Goal: Information Seeking & Learning: Learn about a topic

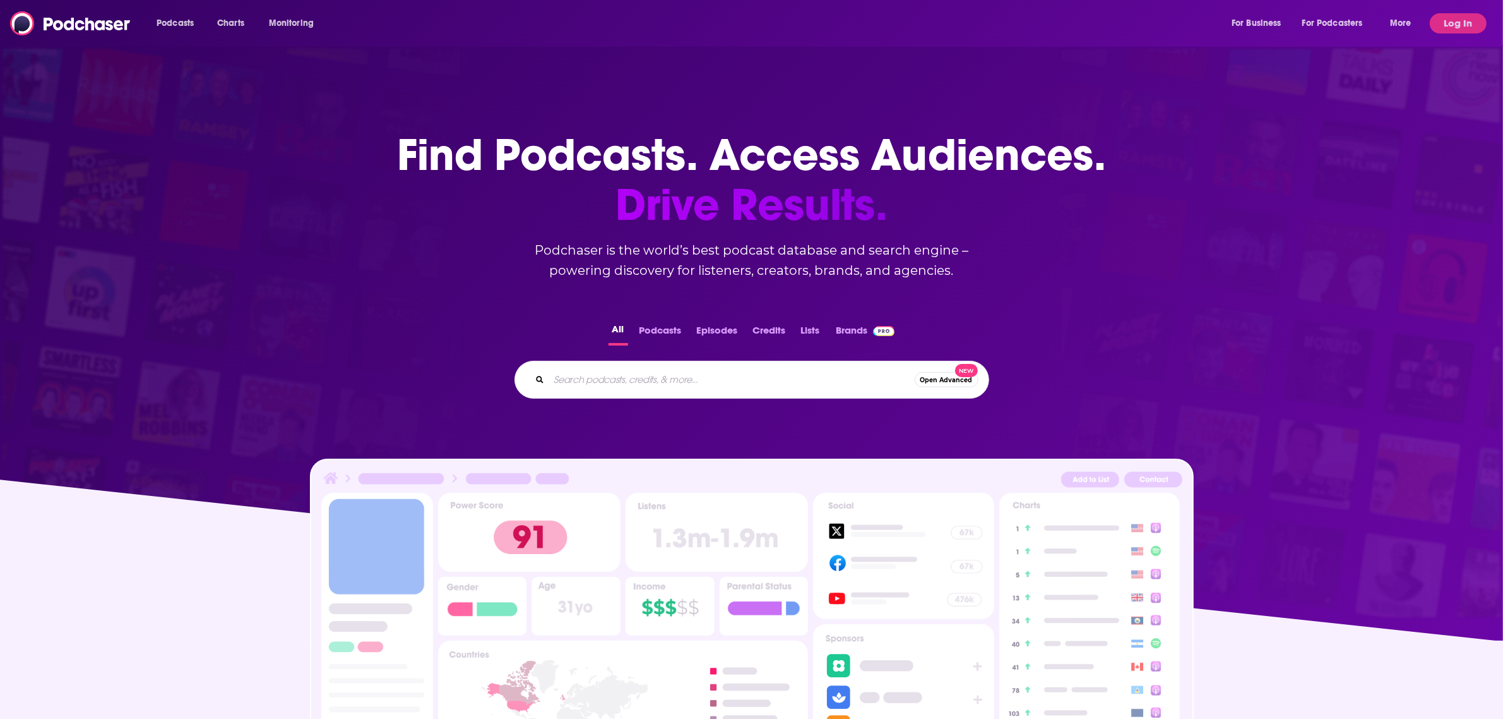
click at [601, 382] on input "Search podcasts, credits, & more..." at bounding box center [732, 379] width 366 height 20
click at [1456, 20] on button "Log In" at bounding box center [1458, 23] width 57 height 20
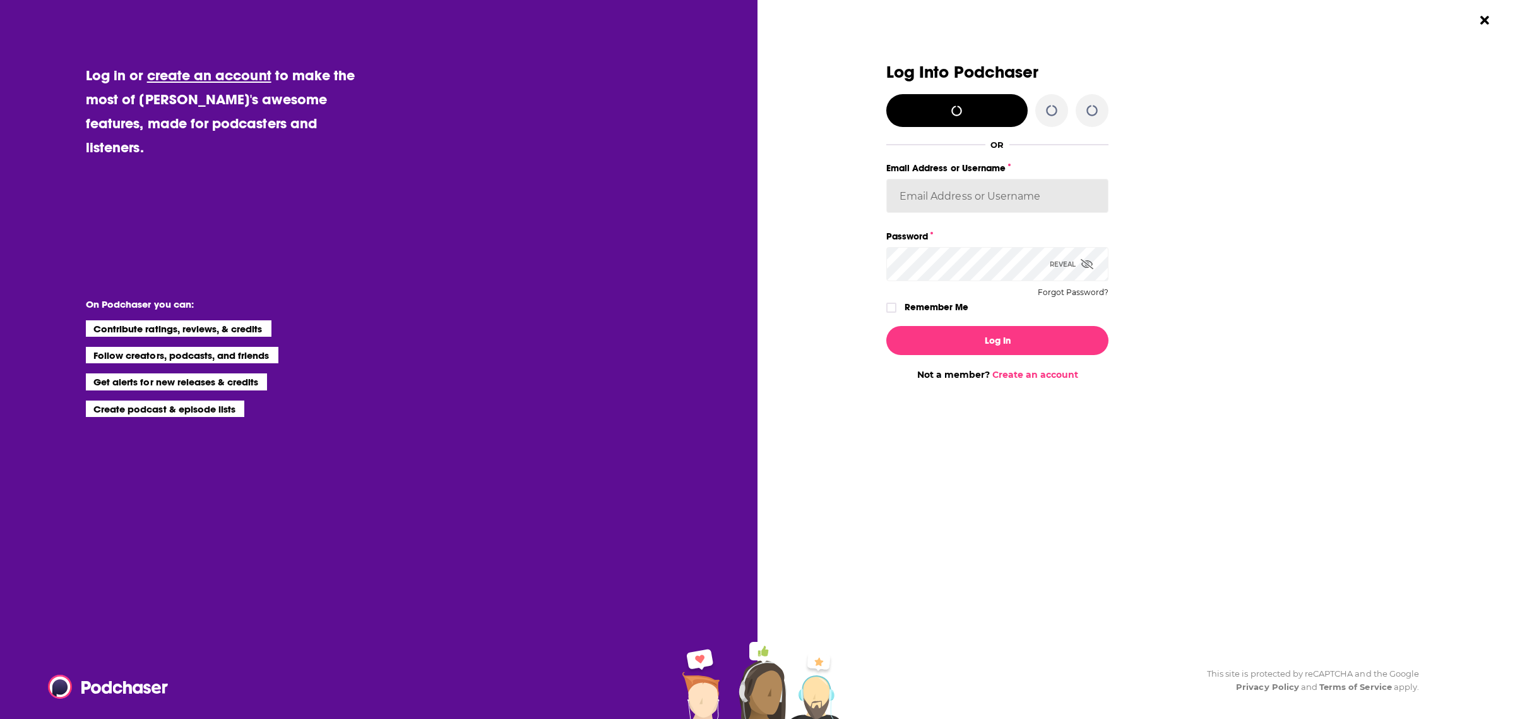
type input "[PERSON_NAME][EMAIL_ADDRESS][DOMAIN_NAME]"
click at [971, 332] on button "Log In" at bounding box center [998, 340] width 222 height 29
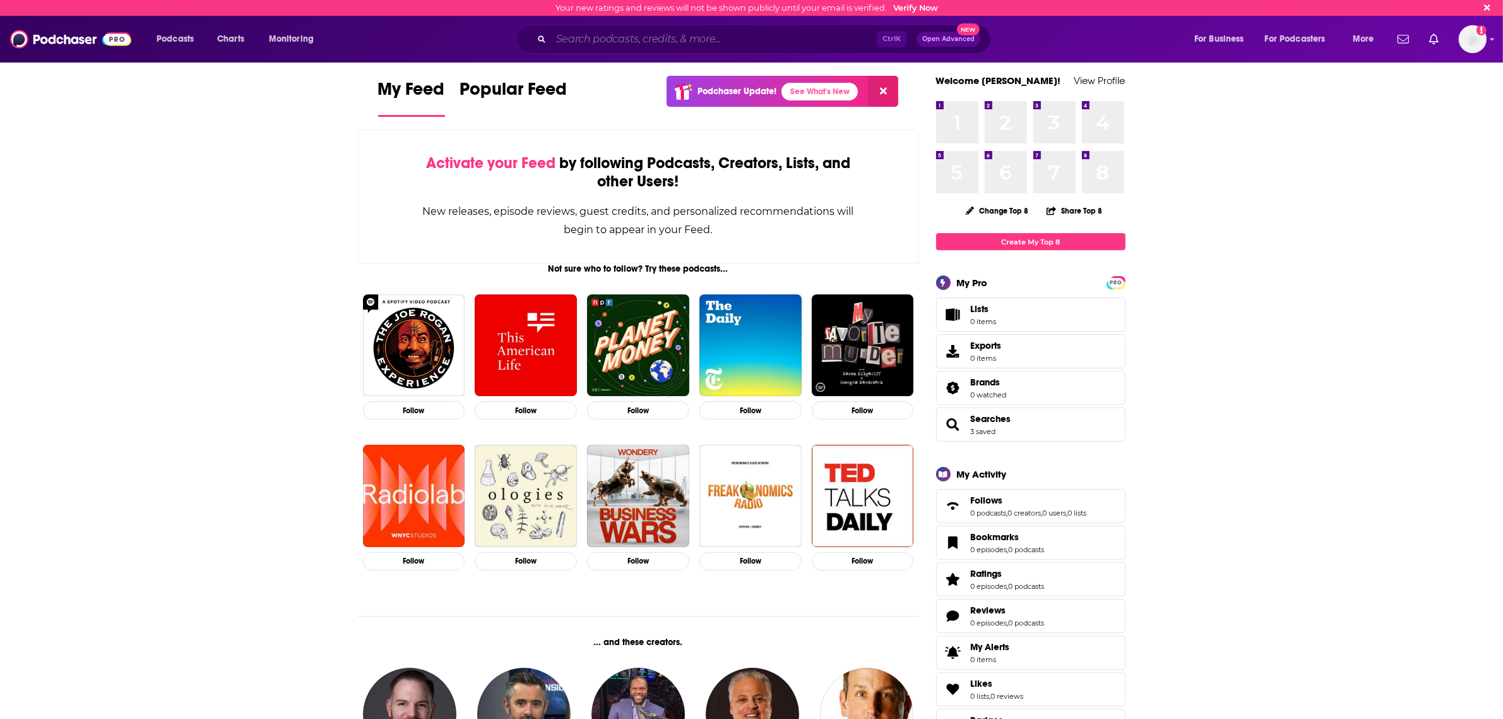
click at [658, 42] on input "Search podcasts, credits, & more..." at bounding box center [714, 39] width 326 height 20
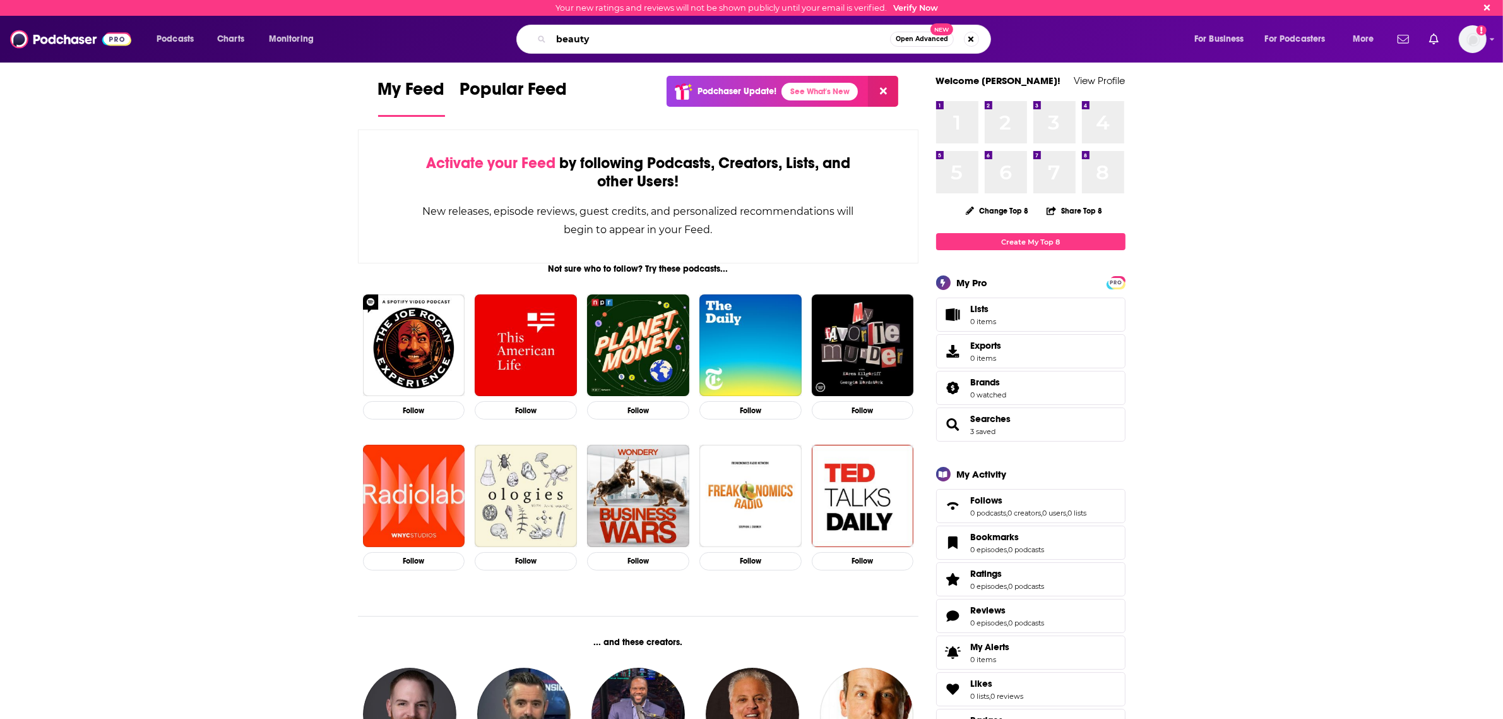
type input "beauty"
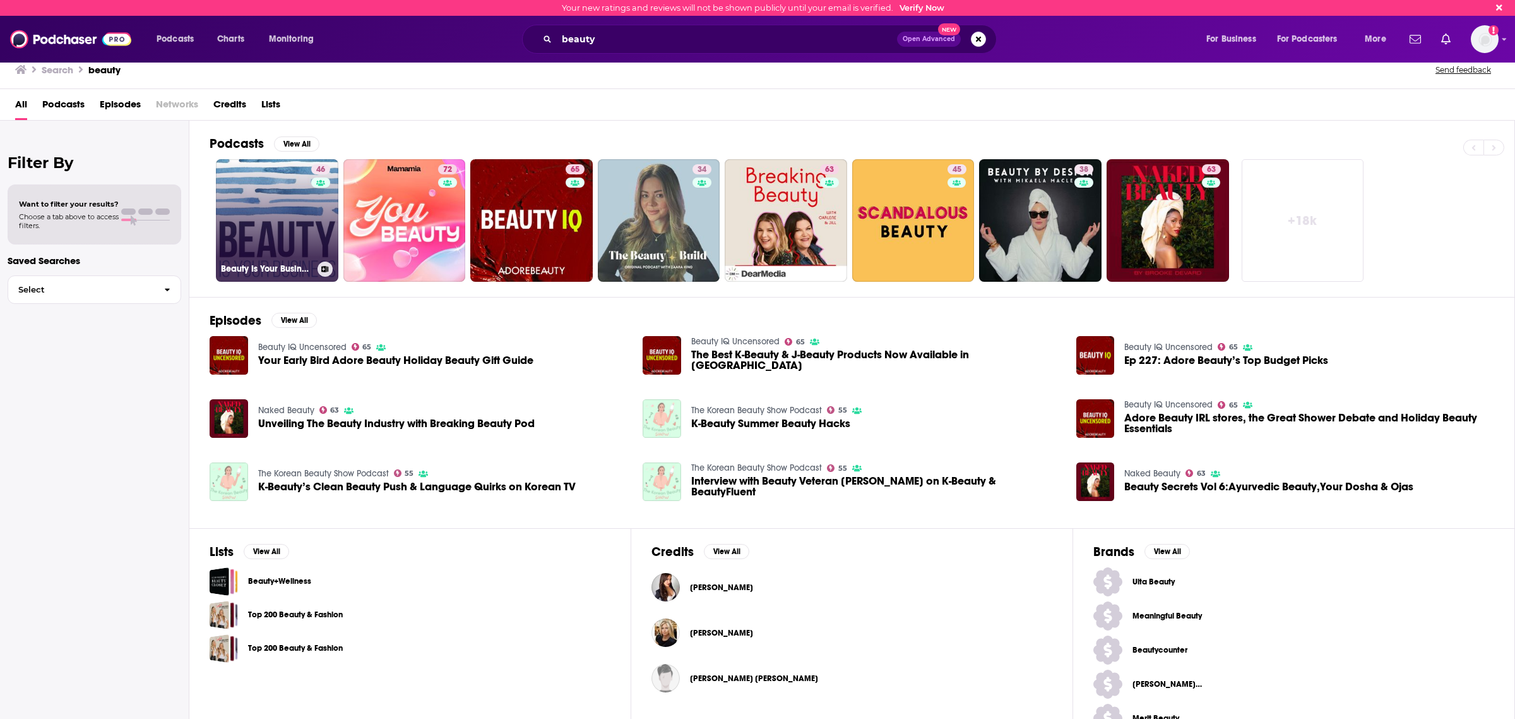
click at [266, 238] on link "46 Beauty Is Your Business - beautytech and beauty innovation" at bounding box center [277, 220] width 123 height 123
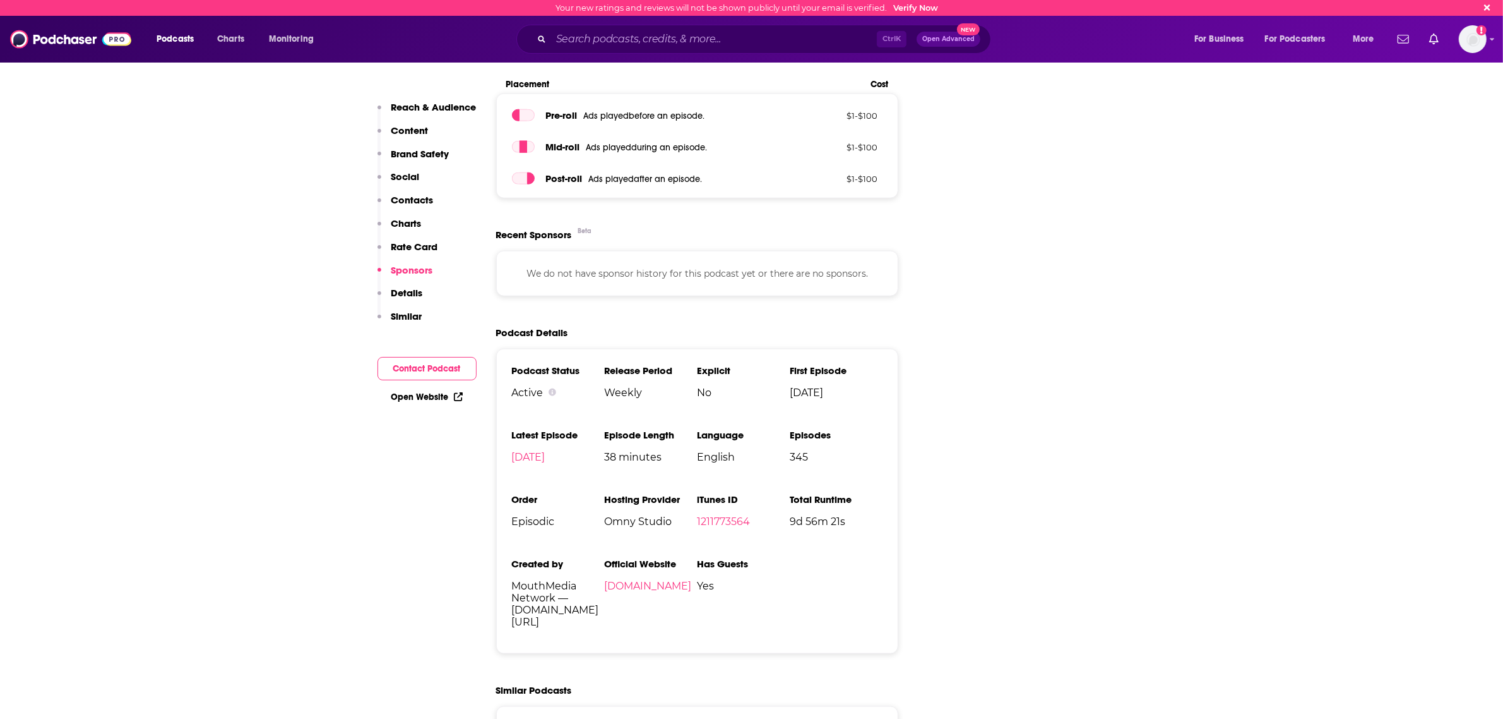
scroll to position [1815, 0]
click at [691, 578] on link "[DOMAIN_NAME]" at bounding box center [647, 584] width 87 height 12
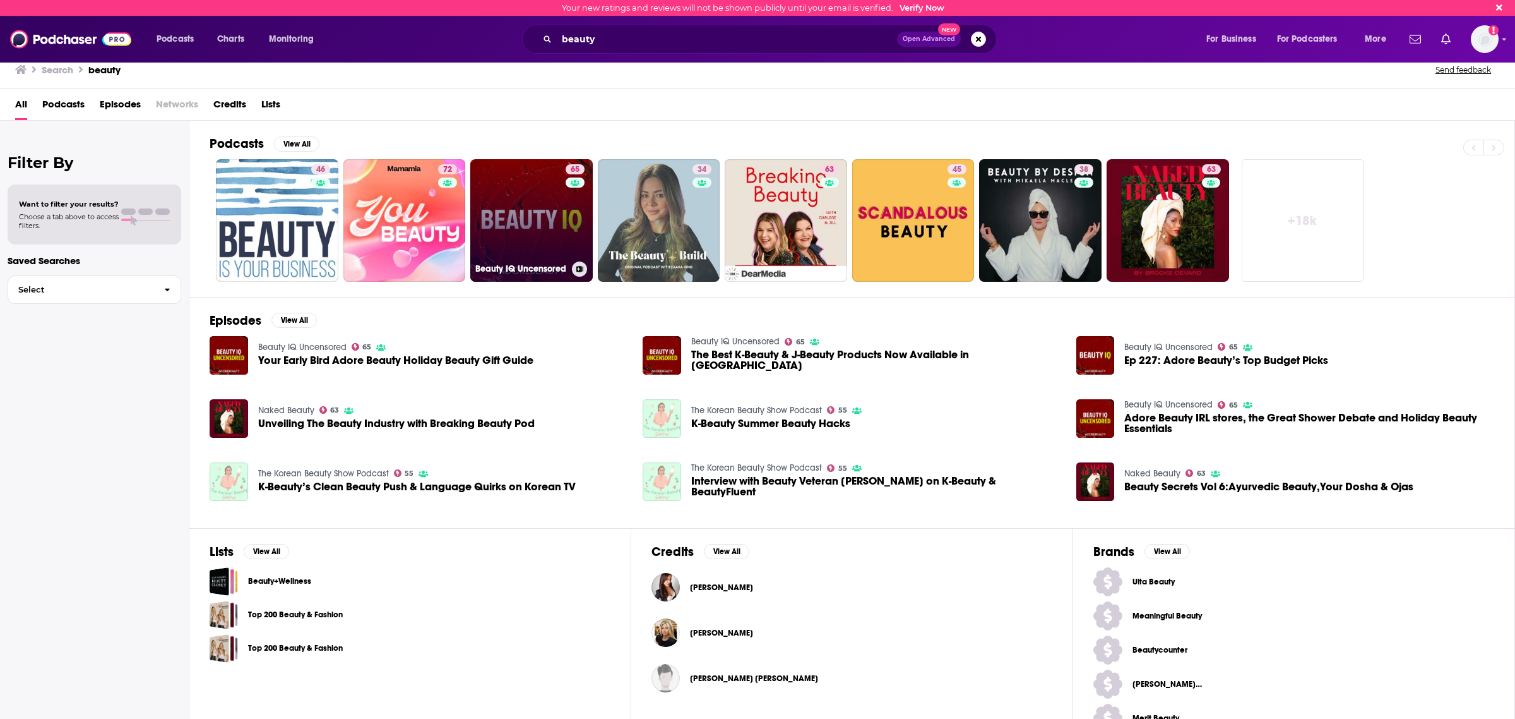
click at [544, 239] on link "65 Beauty IQ Uncensored" at bounding box center [531, 220] width 123 height 123
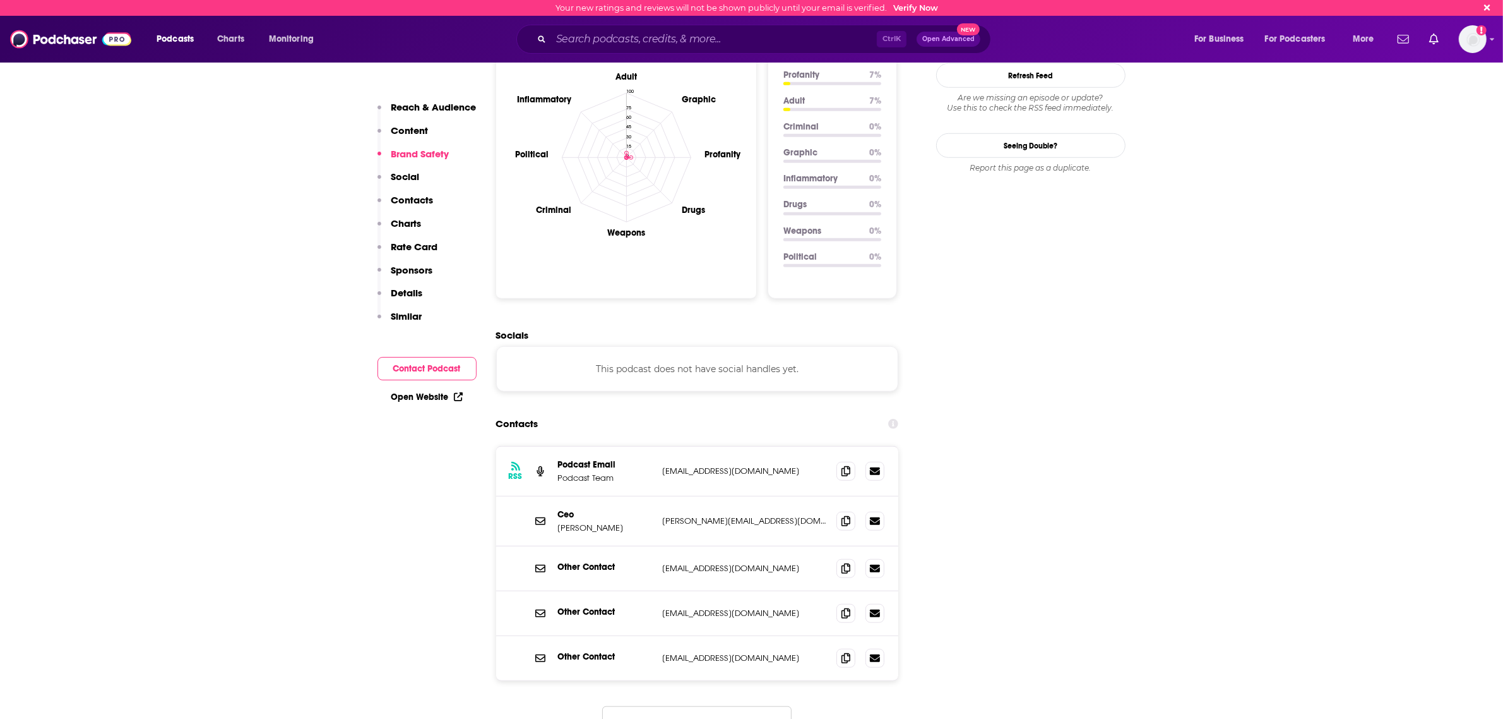
scroll to position [1421, 0]
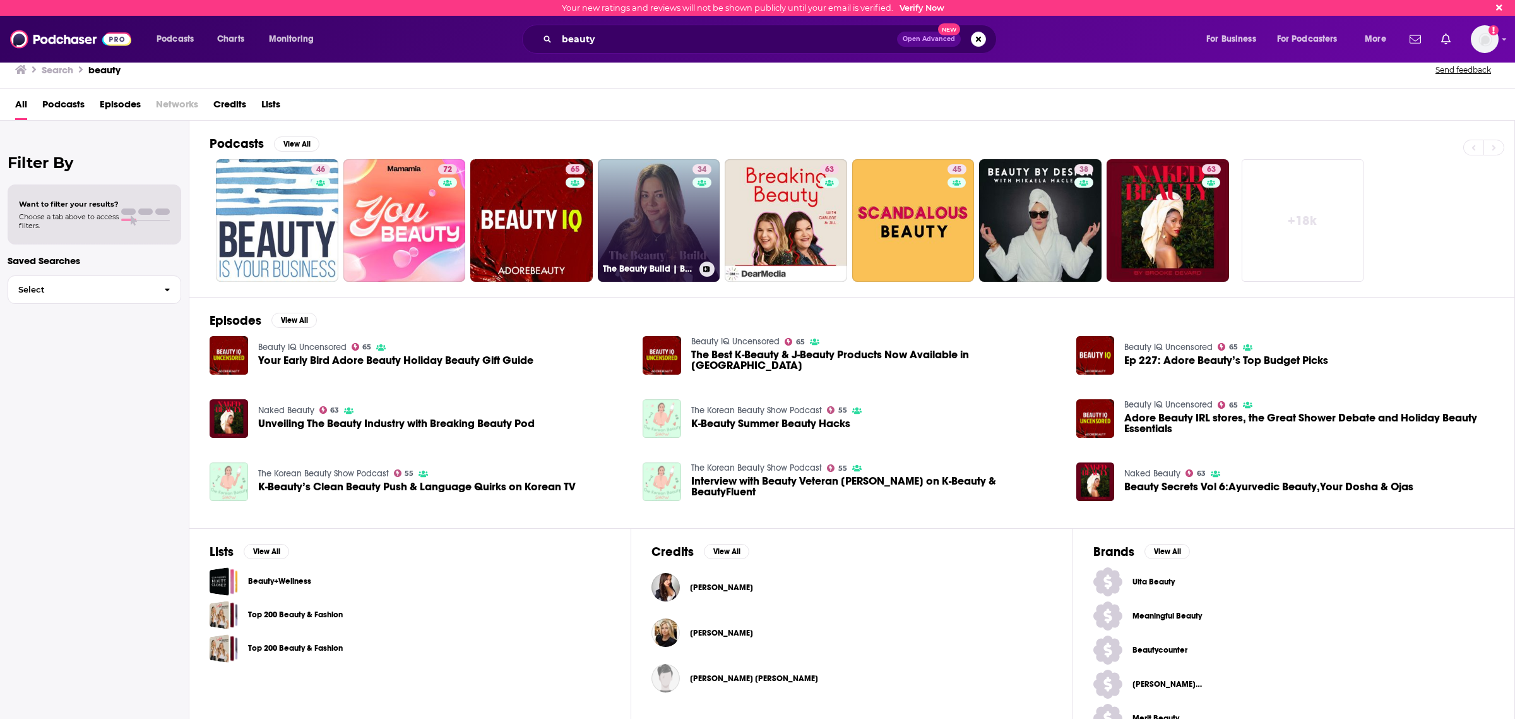
click at [657, 227] on link "34 The Beauty Build | Beauty Business Growth For Self Employed Beauty Pro's" at bounding box center [659, 220] width 123 height 123
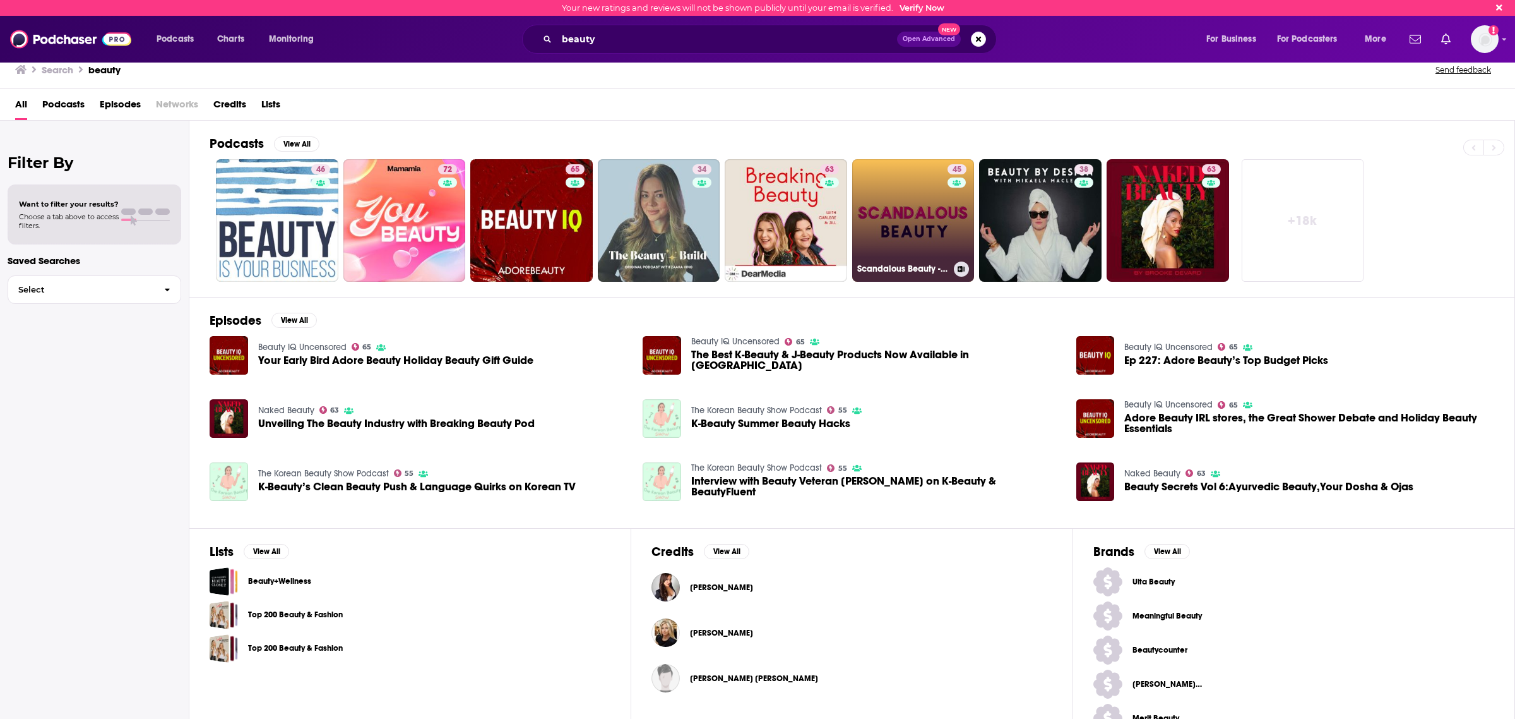
click at [919, 209] on link "45 Scandalous Beauty - A Makeup and Beauty Podcast by [PERSON_NAME]" at bounding box center [913, 220] width 123 height 123
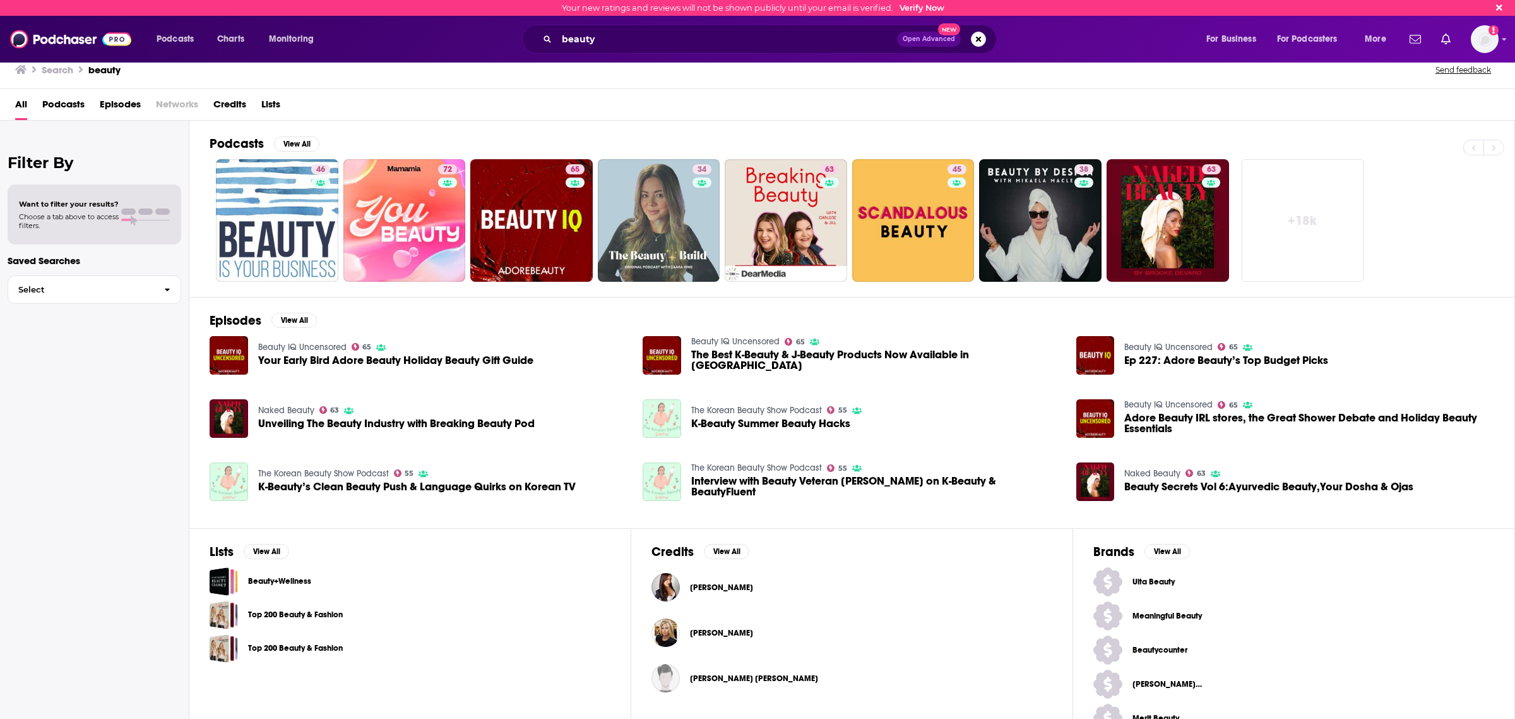
click at [1303, 222] on link "+ 18k" at bounding box center [1303, 220] width 123 height 123
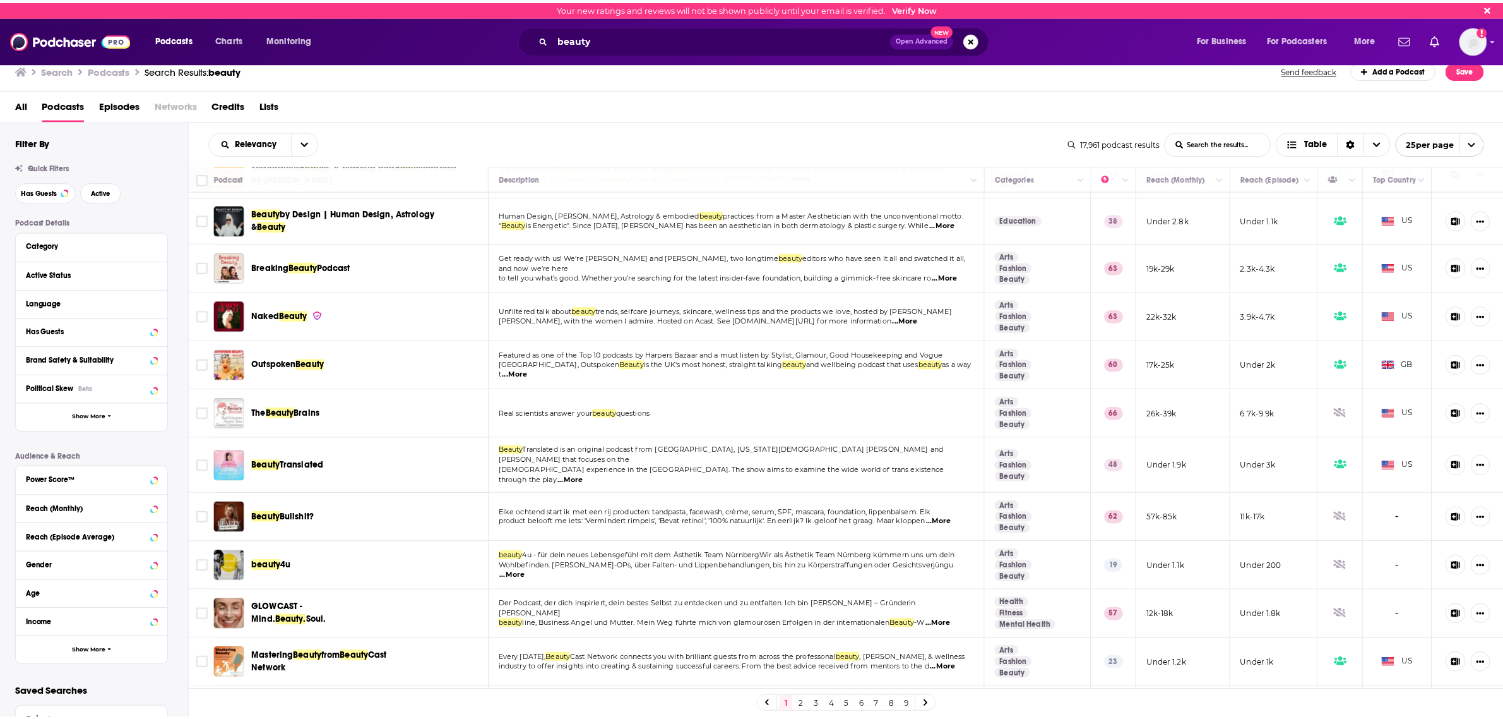
scroll to position [316, 0]
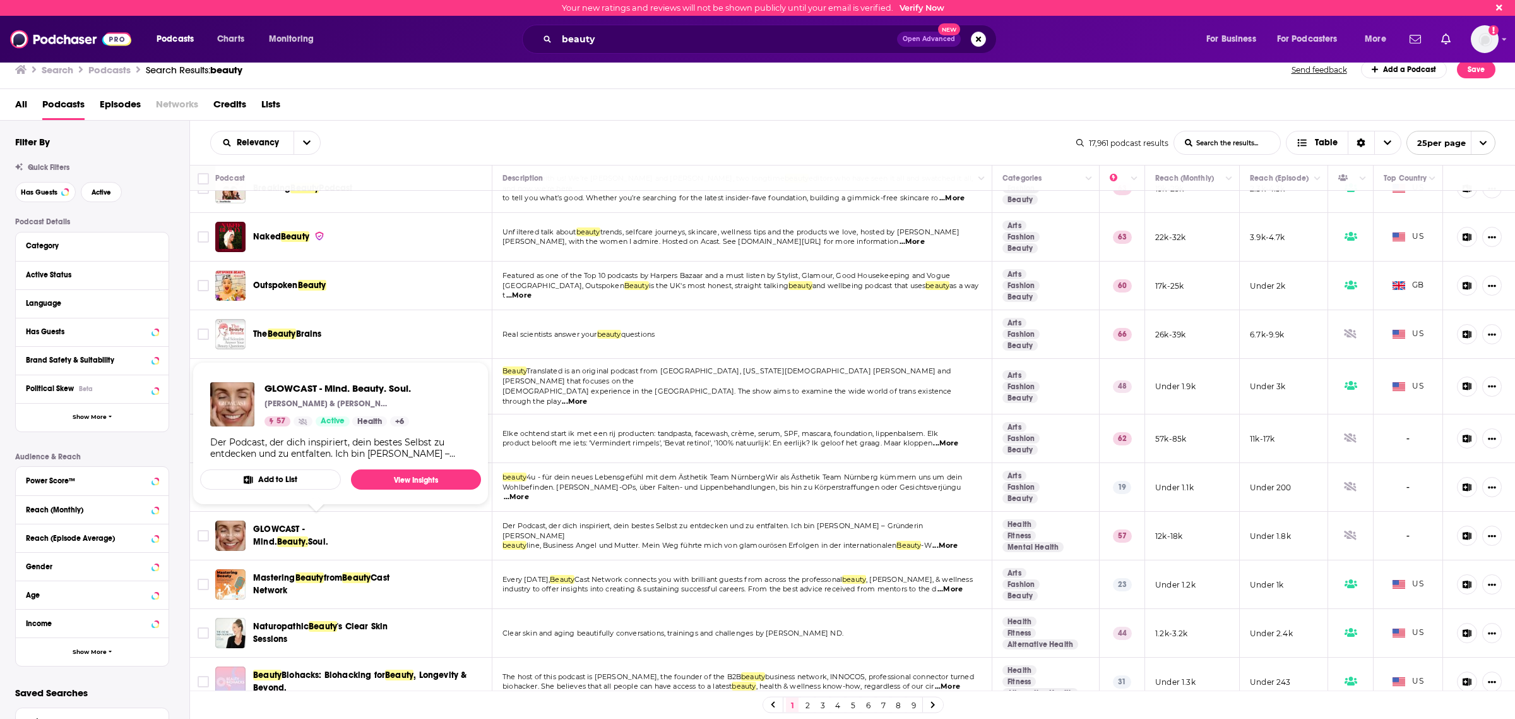
click at [305, 524] on span "GLOWCAST - Mind." at bounding box center [279, 534] width 52 height 23
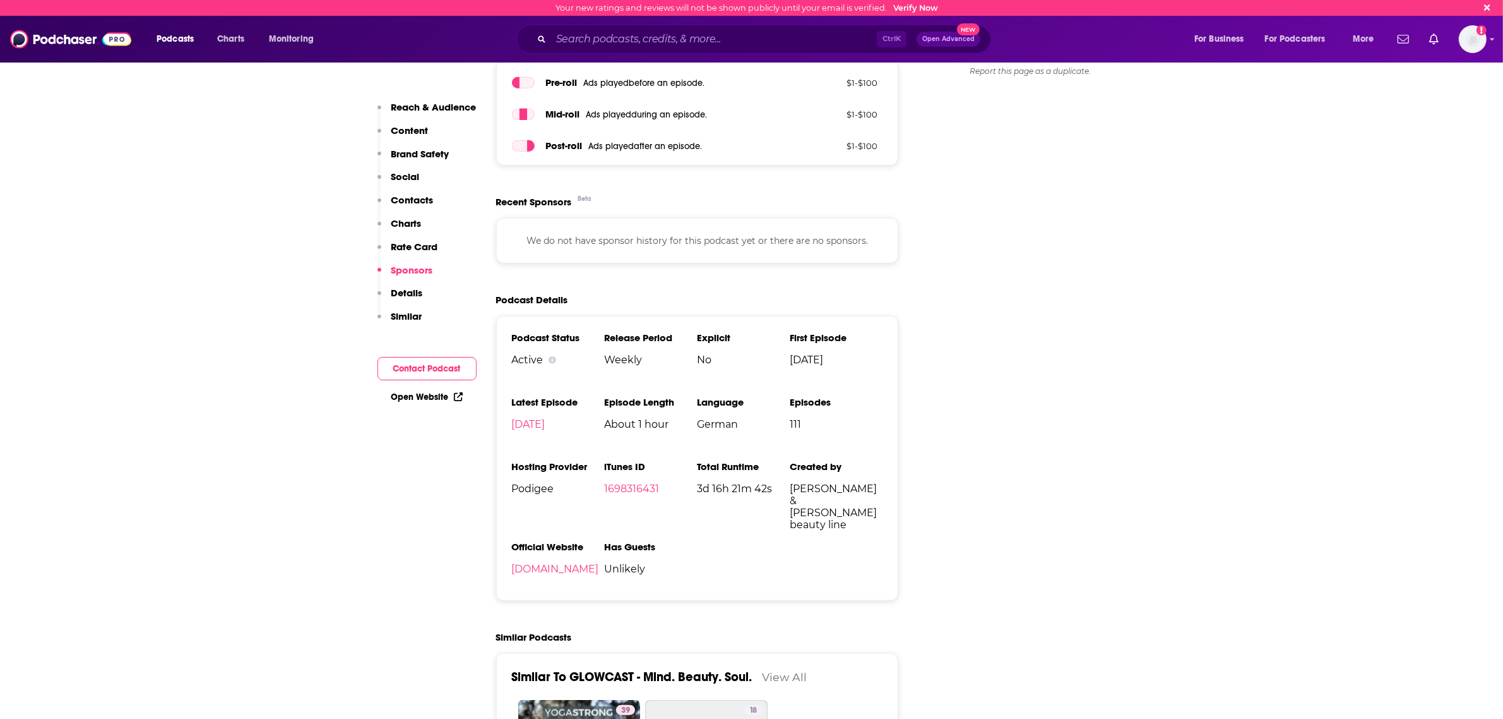
scroll to position [1184, 0]
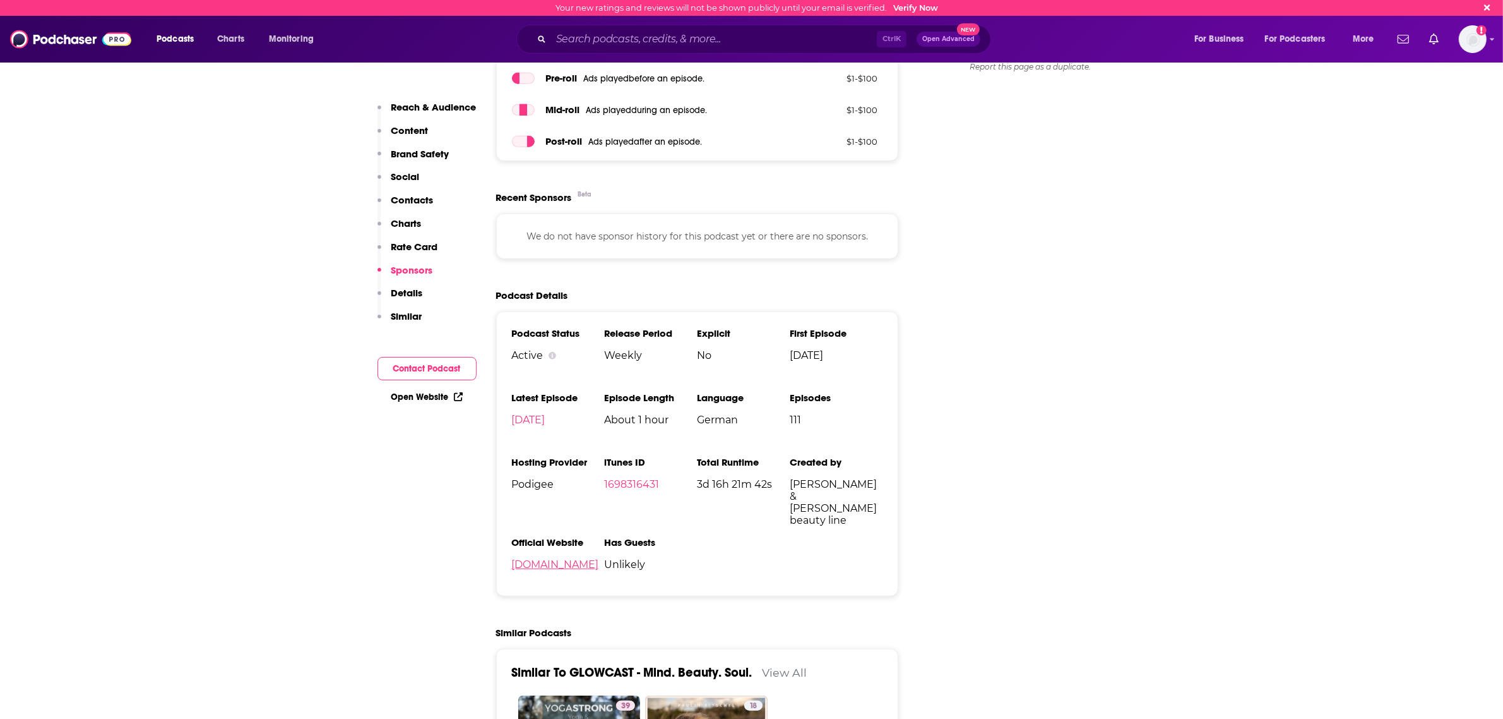
click at [561, 558] on link "[DOMAIN_NAME]" at bounding box center [555, 564] width 87 height 12
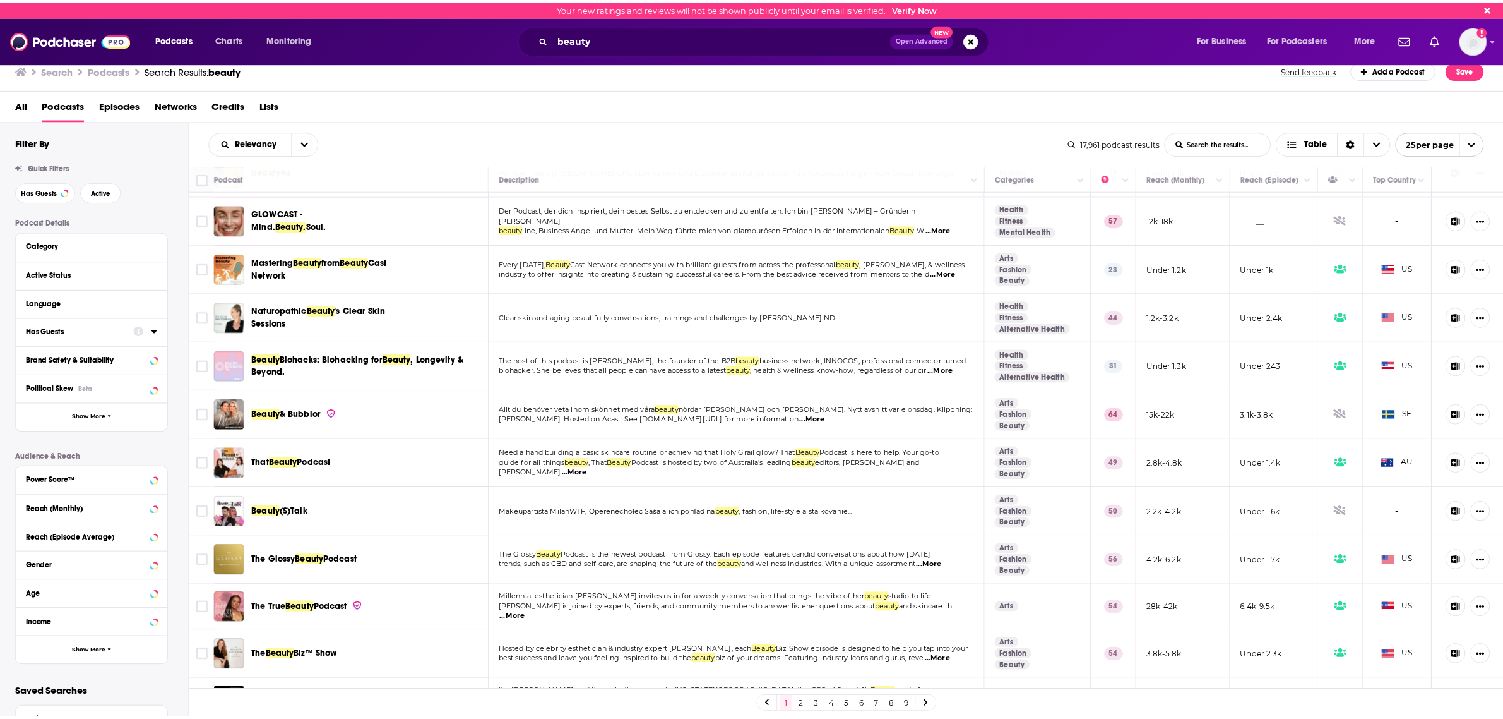
scroll to position [710, 0]
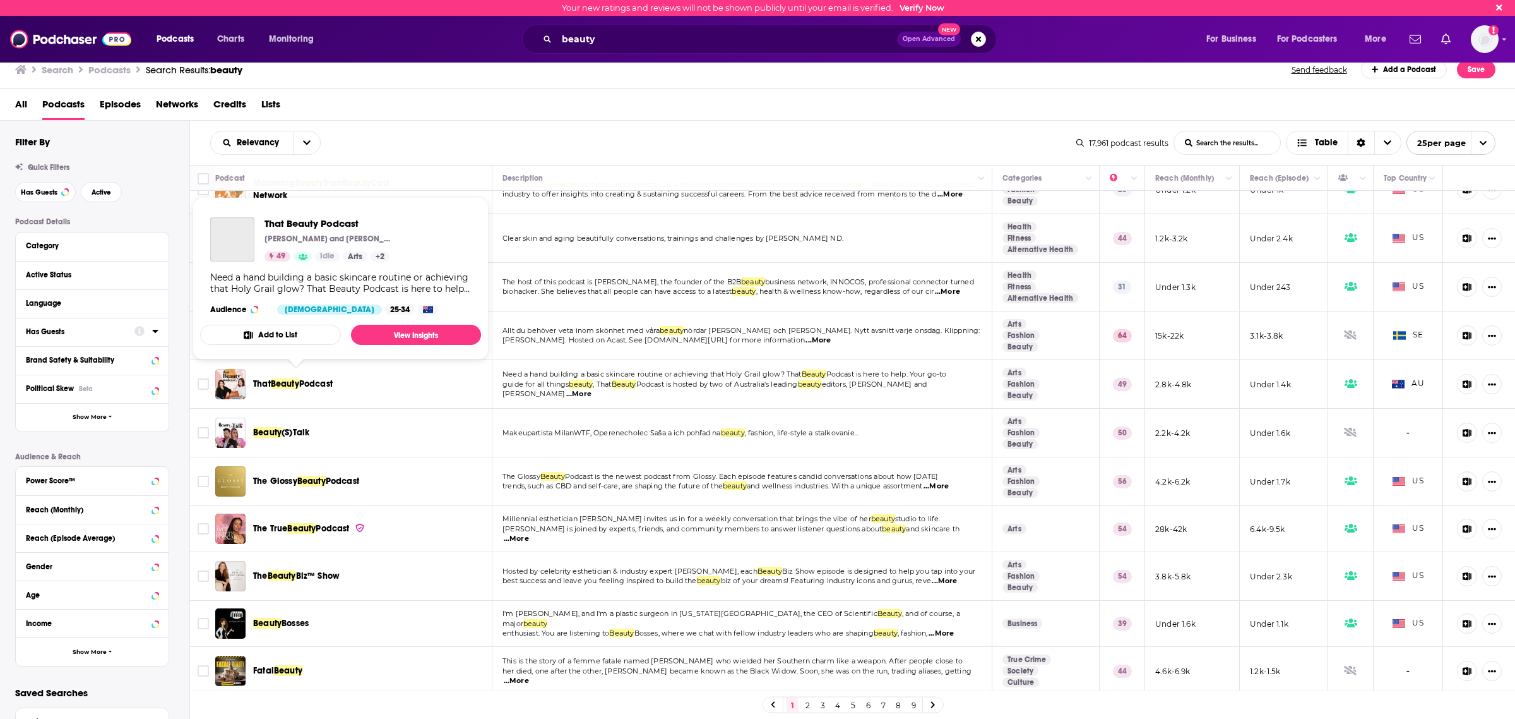
click at [278, 378] on span "Beauty" at bounding box center [285, 383] width 28 height 11
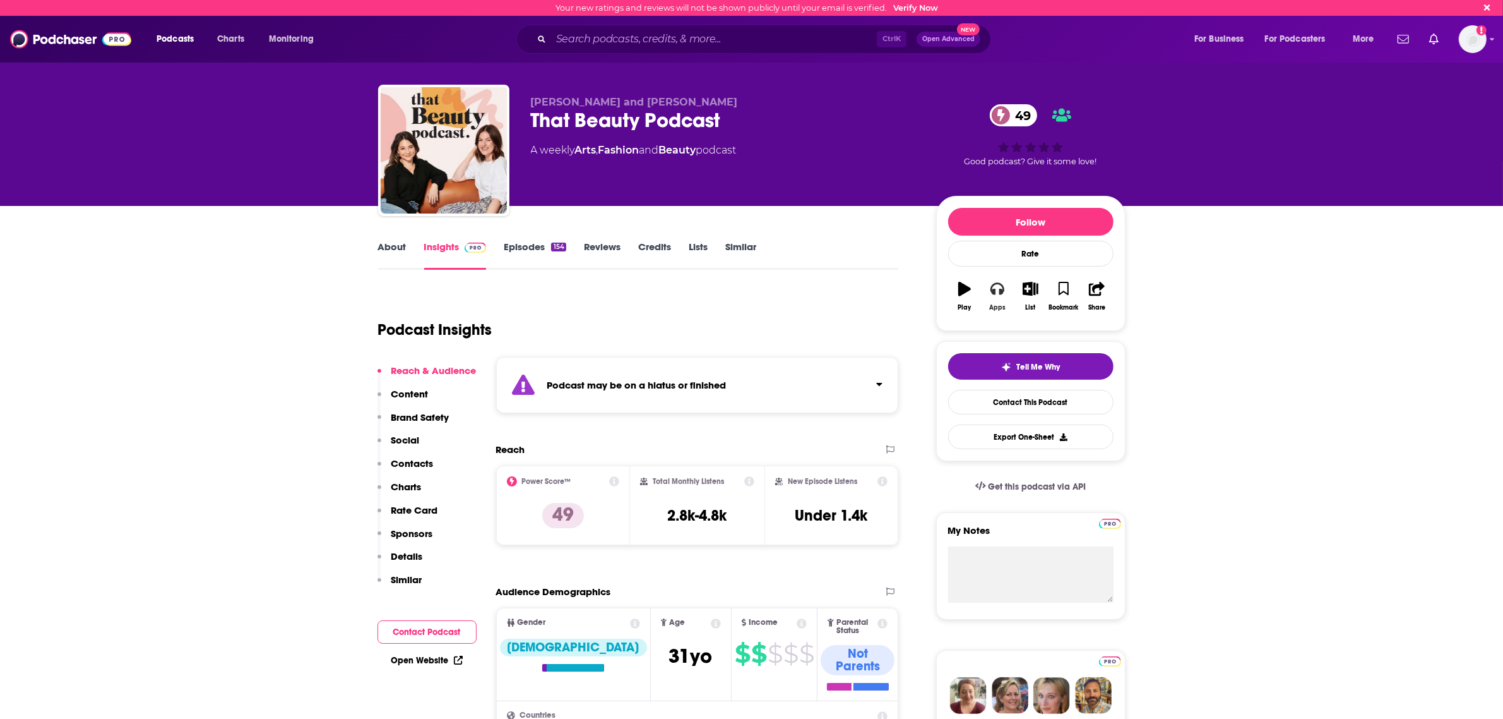
click at [996, 289] on icon "button" at bounding box center [998, 289] width 14 height 14
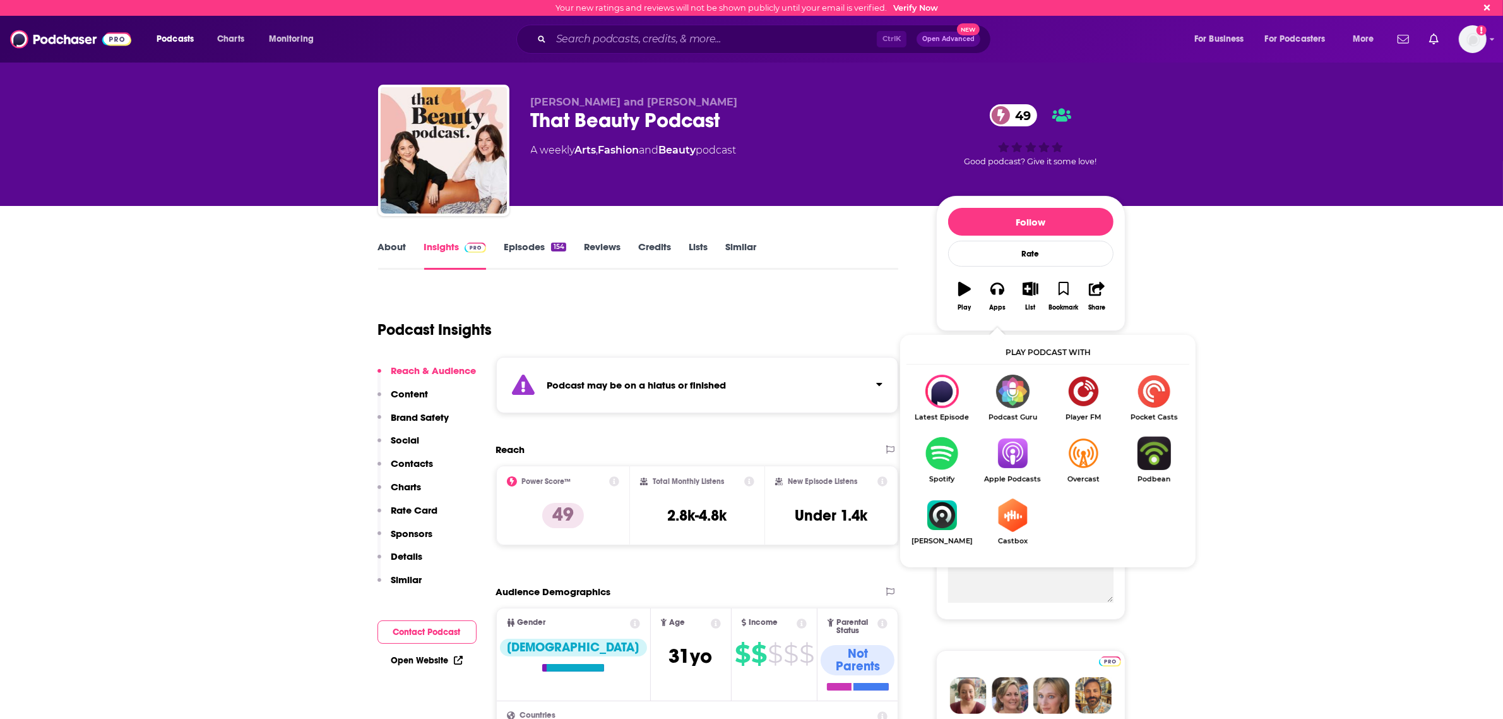
click at [1012, 453] on img "Show Listen On dropdown" at bounding box center [1012, 452] width 71 height 33
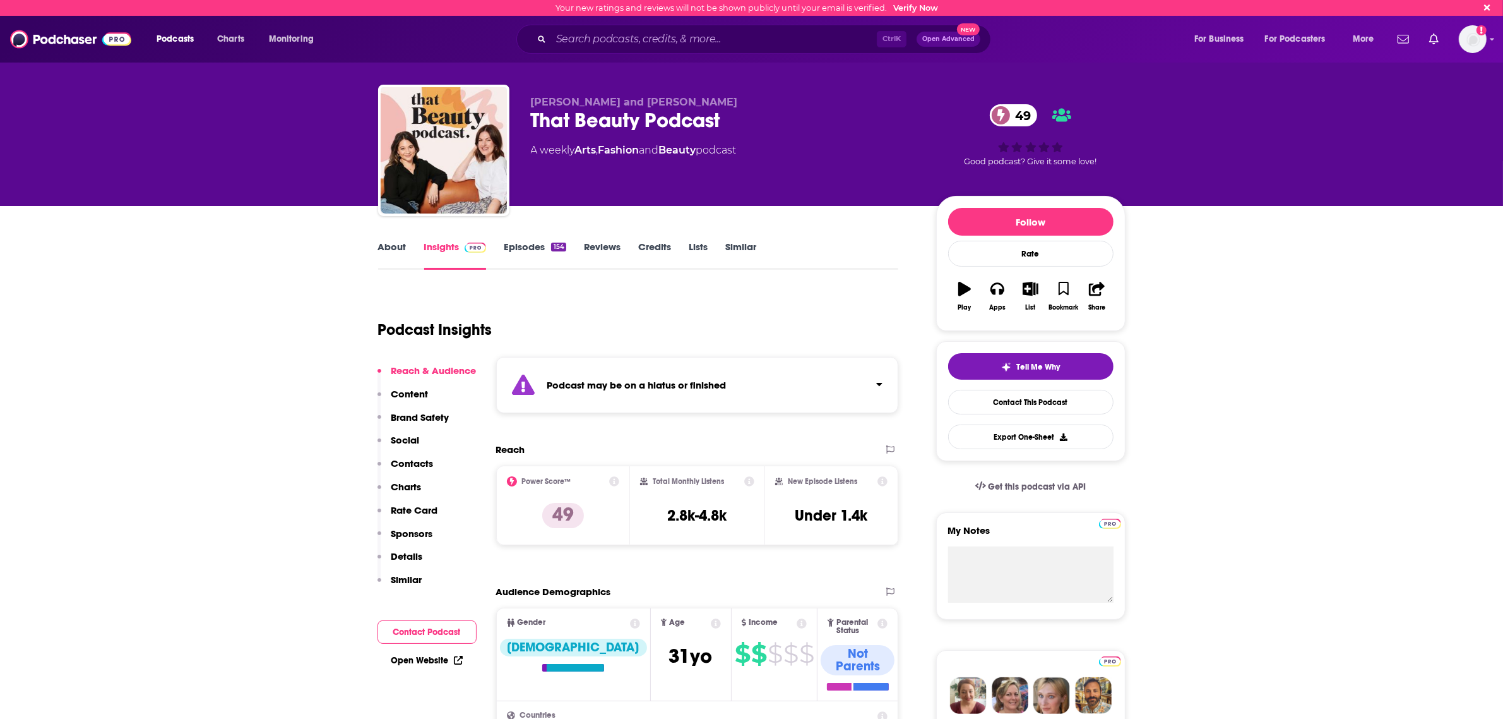
click at [604, 54] on div "Podcasts Charts Monitoring Ctrl K Open Advanced New For Business For Podcasters…" at bounding box center [751, 39] width 1503 height 47
click at [600, 44] on input "Search podcasts, credits, & more..." at bounding box center [714, 39] width 326 height 20
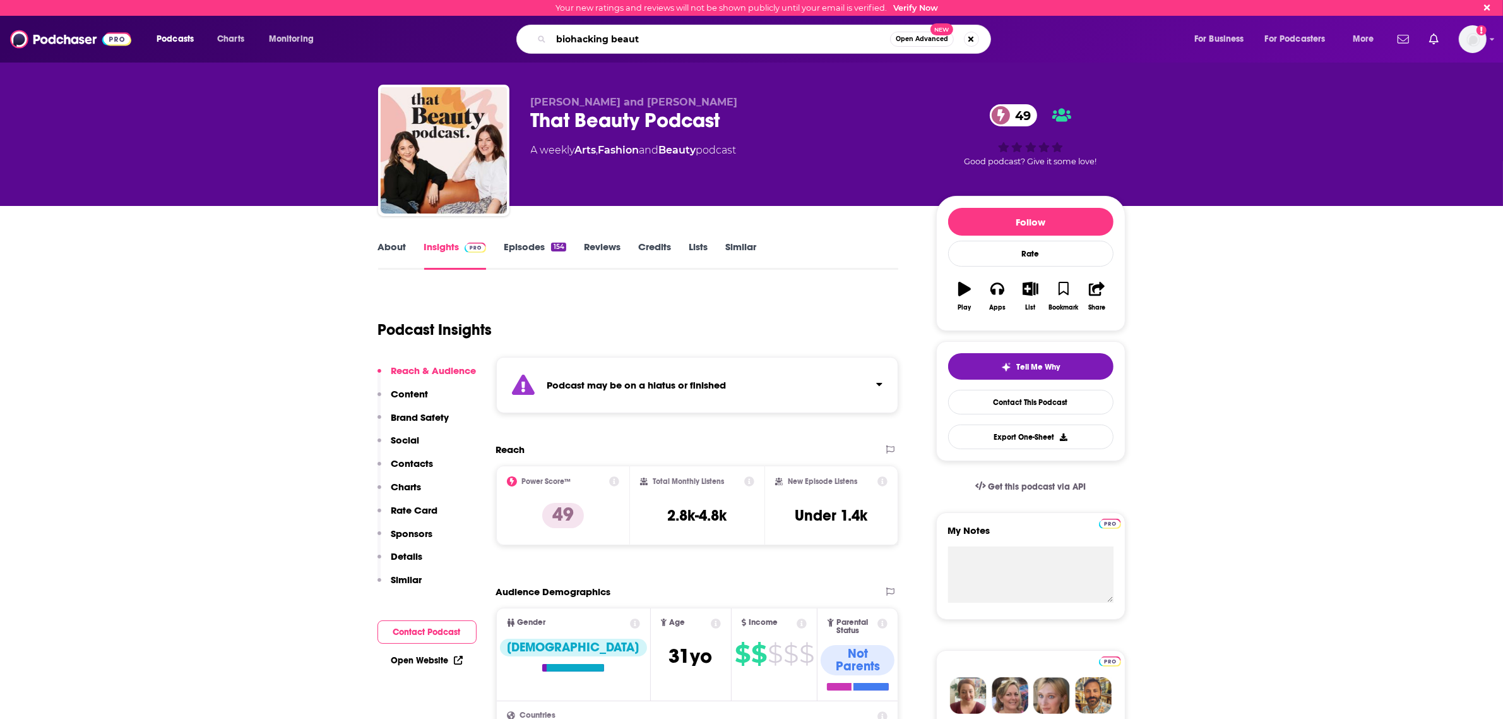
type input "biohacking beauty"
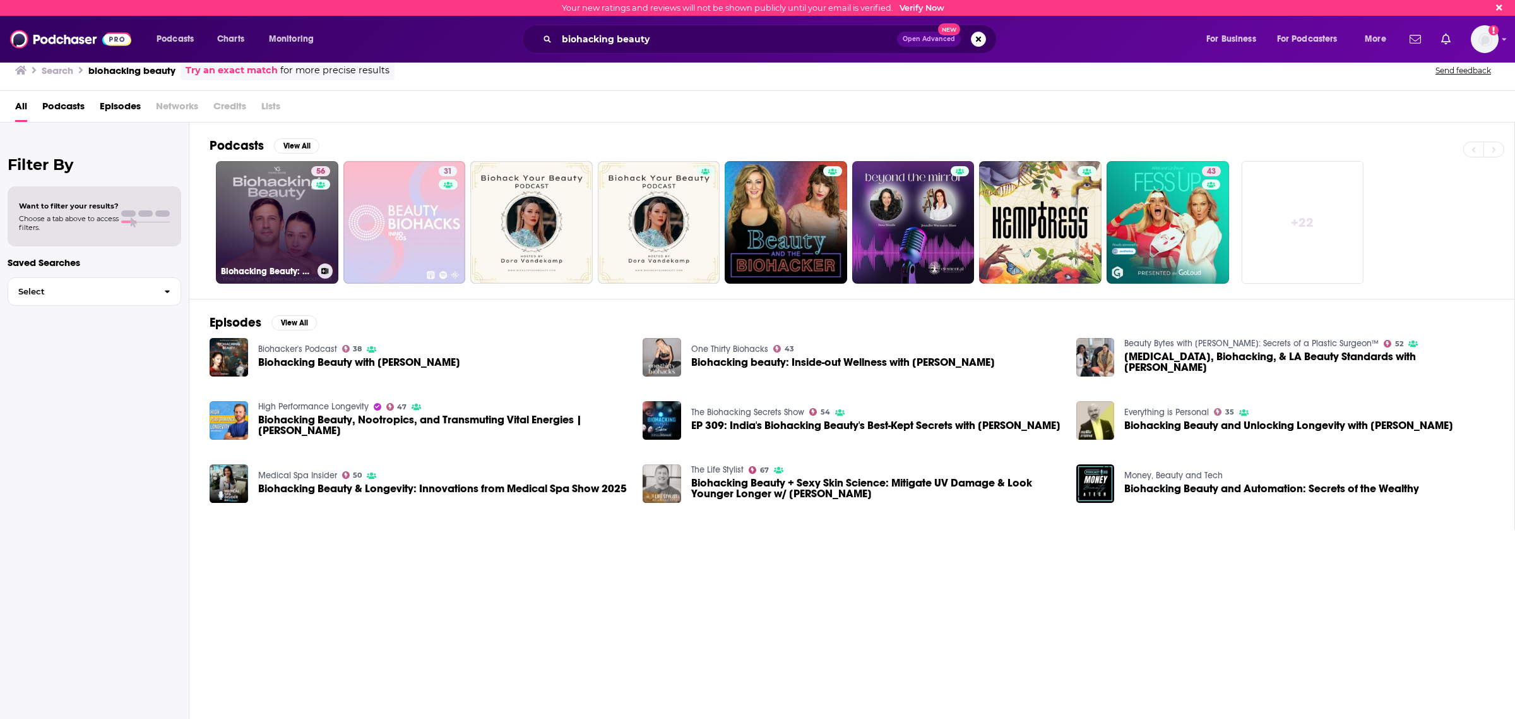
click at [272, 205] on link "56 Biohacking Beauty: The Anti-Aging Skincare Podcast" at bounding box center [277, 222] width 123 height 123
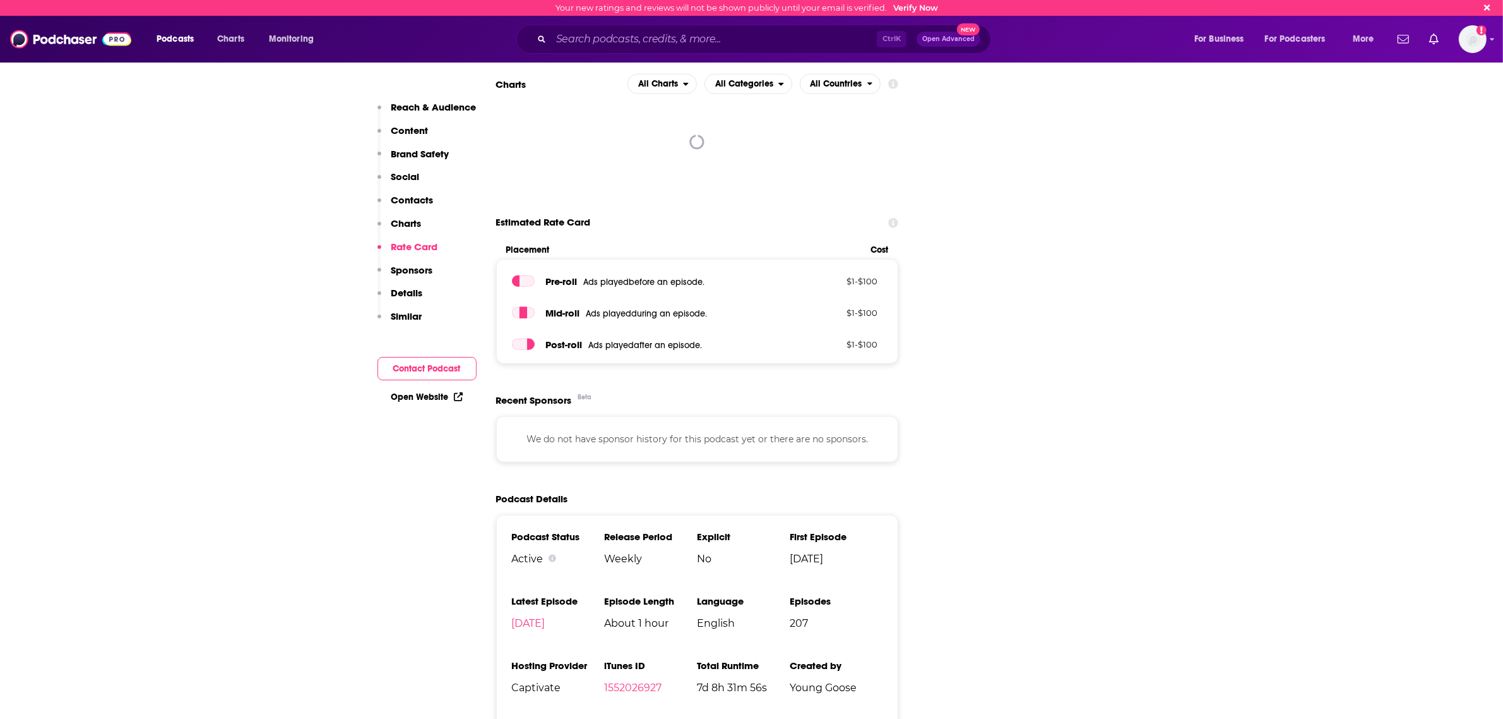
scroll to position [1500, 0]
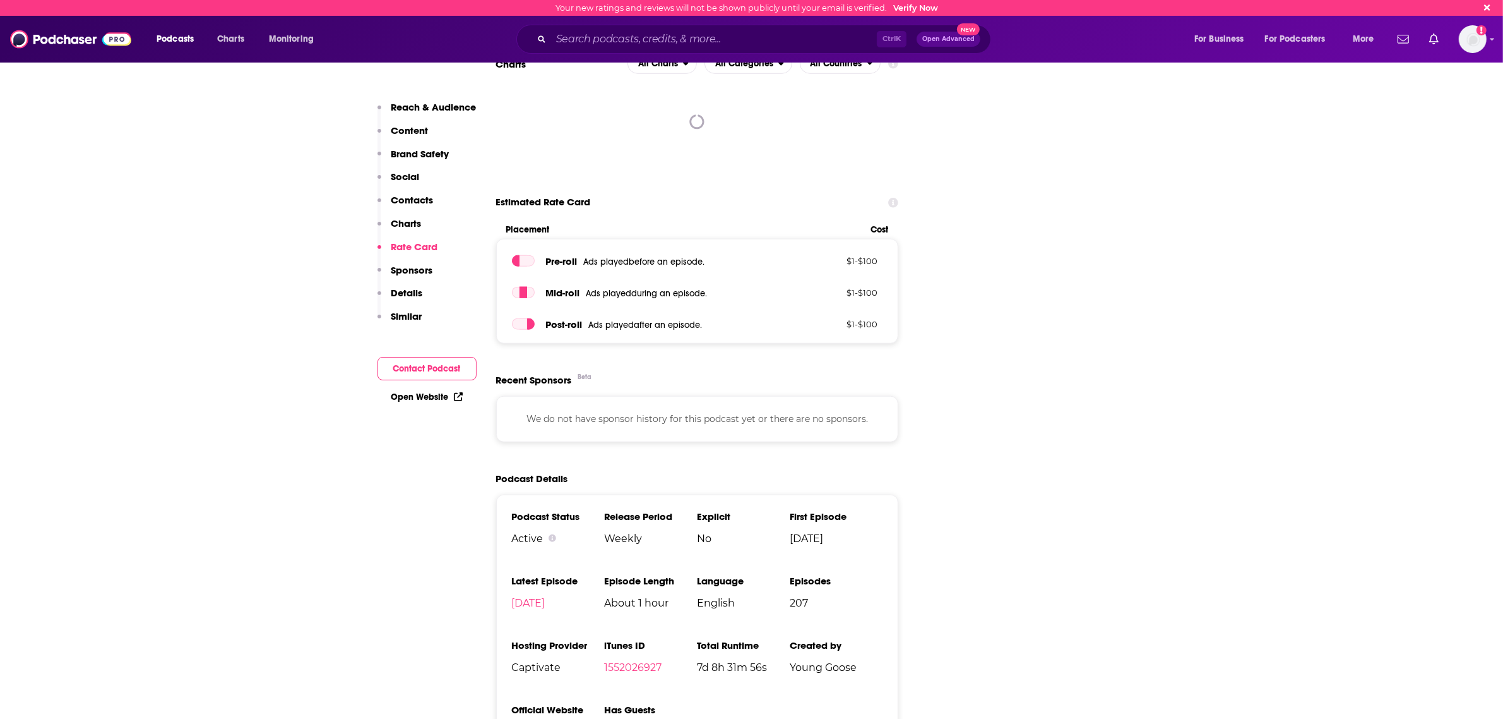
click at [550, 676] on div "Podcast Status Active Release Period Weekly Explicit No First Episode [DATE] La…" at bounding box center [697, 628] width 403 height 269
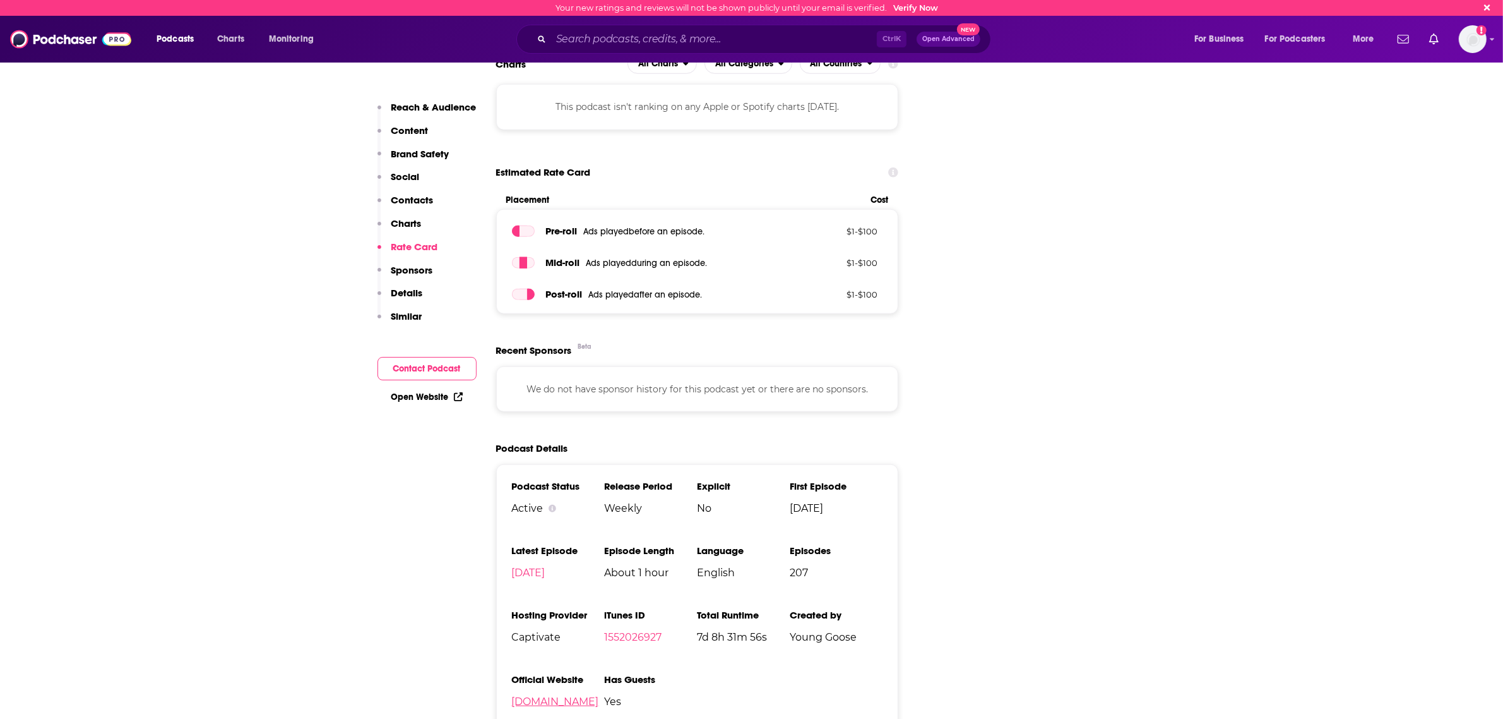
click at [553, 695] on link "[DOMAIN_NAME]" at bounding box center [555, 701] width 87 height 12
click at [597, 37] on input "Search podcasts, credits, & more..." at bounding box center [714, 39] width 326 height 20
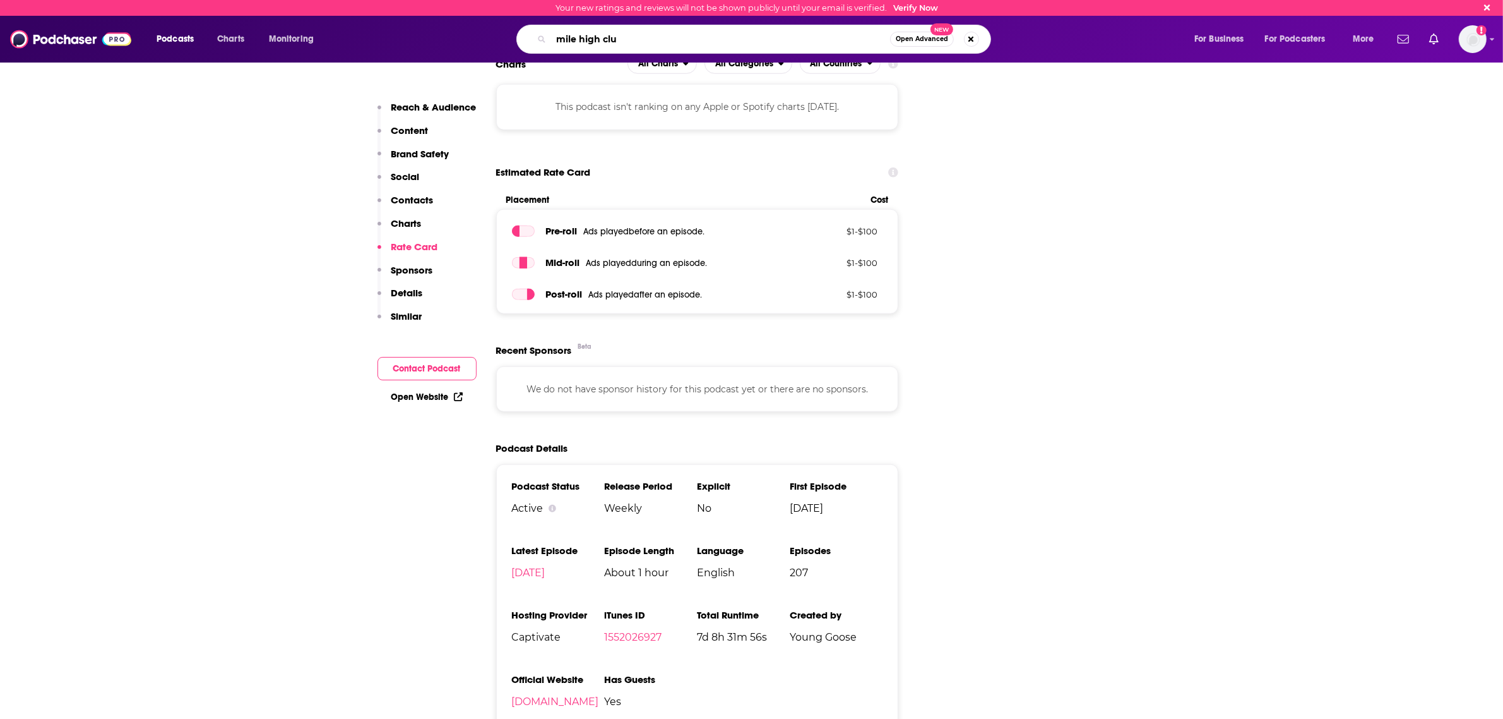
type input "mile high club"
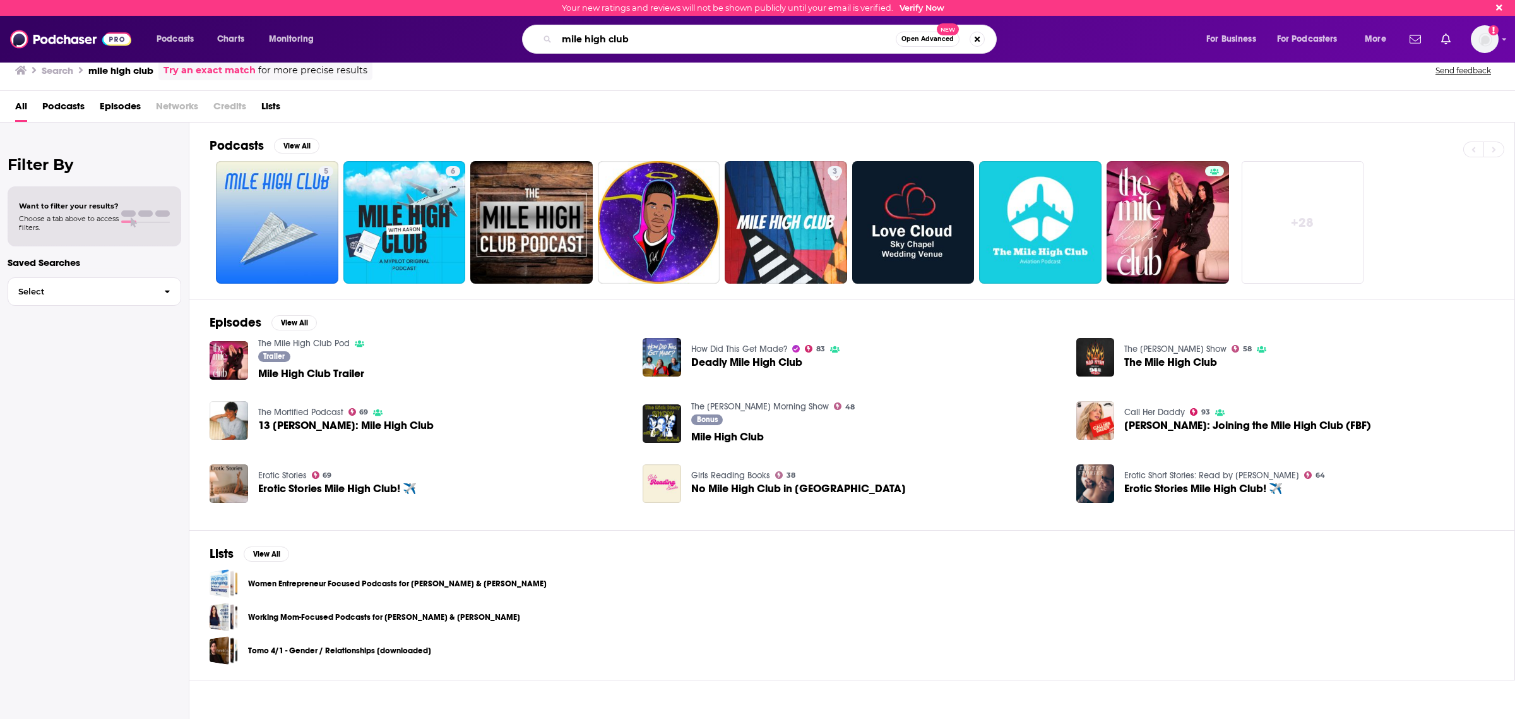
click at [658, 32] on input "mile high club" at bounding box center [726, 39] width 339 height 20
click at [659, 37] on input "mile high club" at bounding box center [726, 39] width 339 height 20
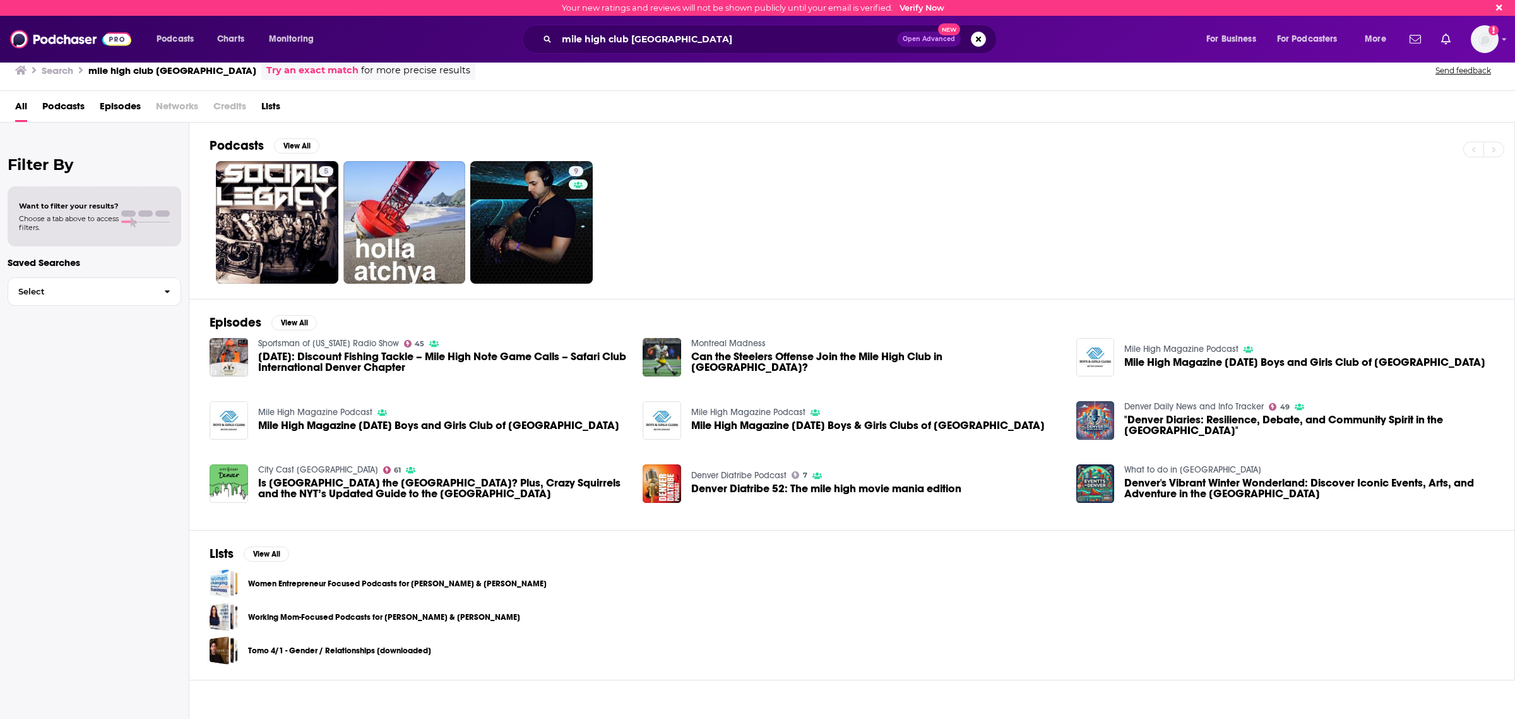
click at [649, 27] on div "mile high club denver Open Advanced New" at bounding box center [759, 39] width 475 height 29
click at [624, 45] on input "mile high club [GEOGRAPHIC_DATA]" at bounding box center [727, 39] width 340 height 20
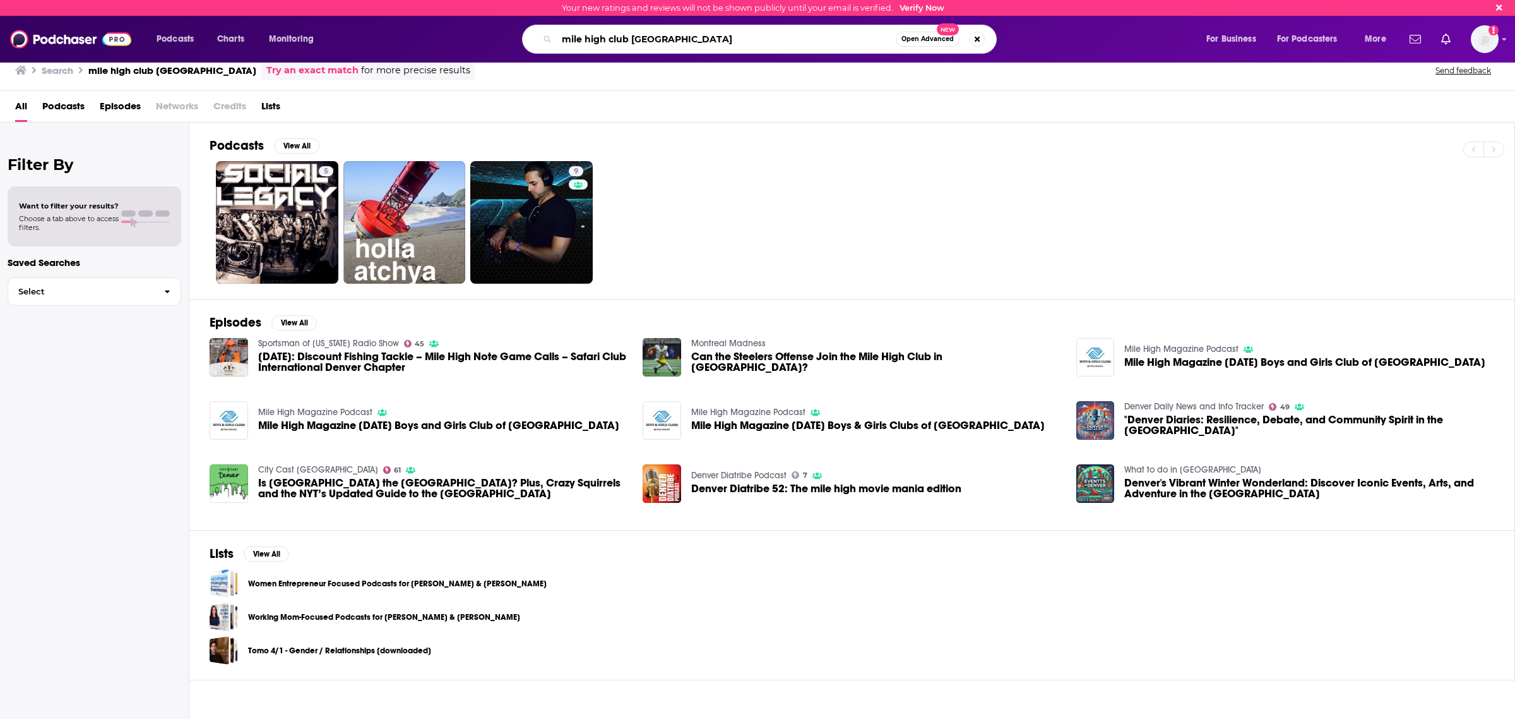
click at [617, 43] on input "mile high club [GEOGRAPHIC_DATA]" at bounding box center [726, 39] width 339 height 20
type input "mile high huddle [GEOGRAPHIC_DATA]"
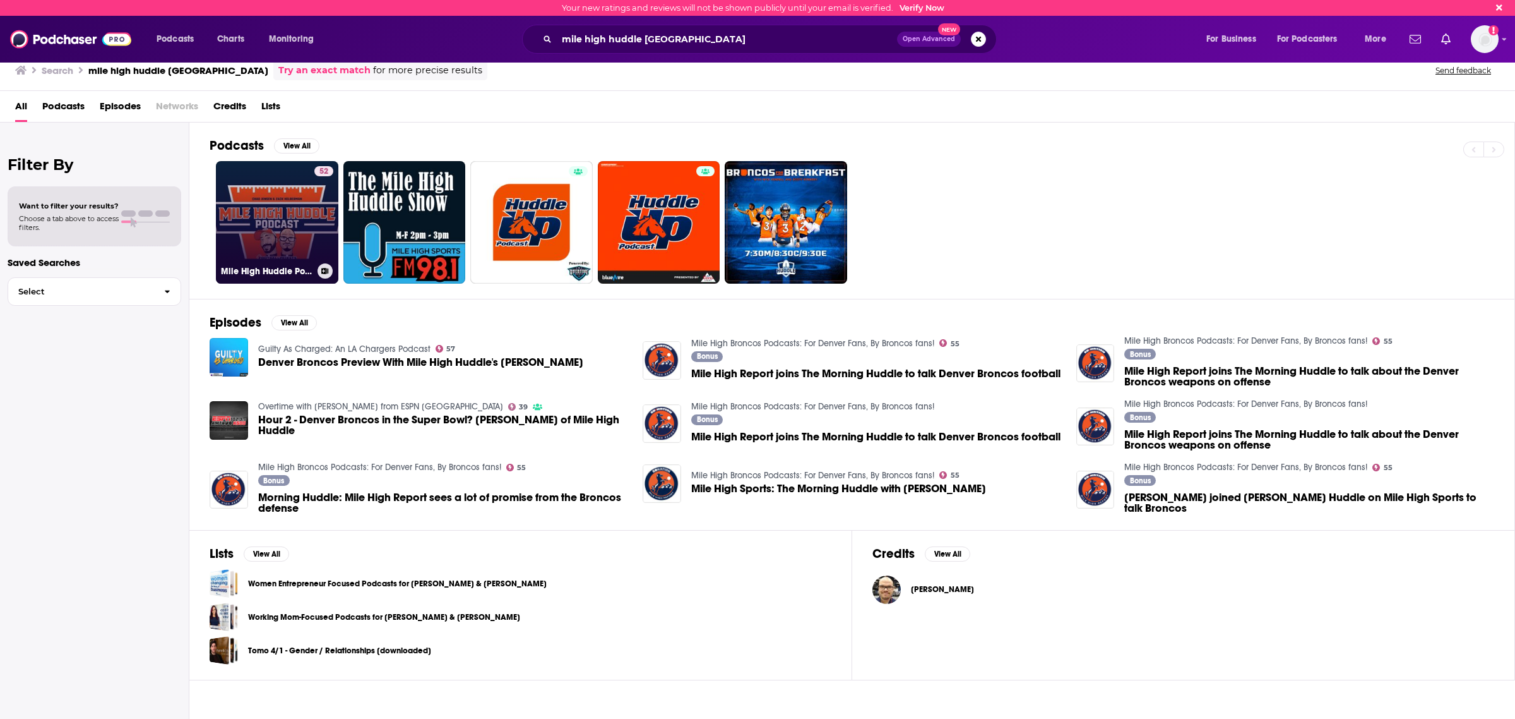
click at [275, 202] on link "52 Mile High Huddle Podcast" at bounding box center [277, 222] width 123 height 123
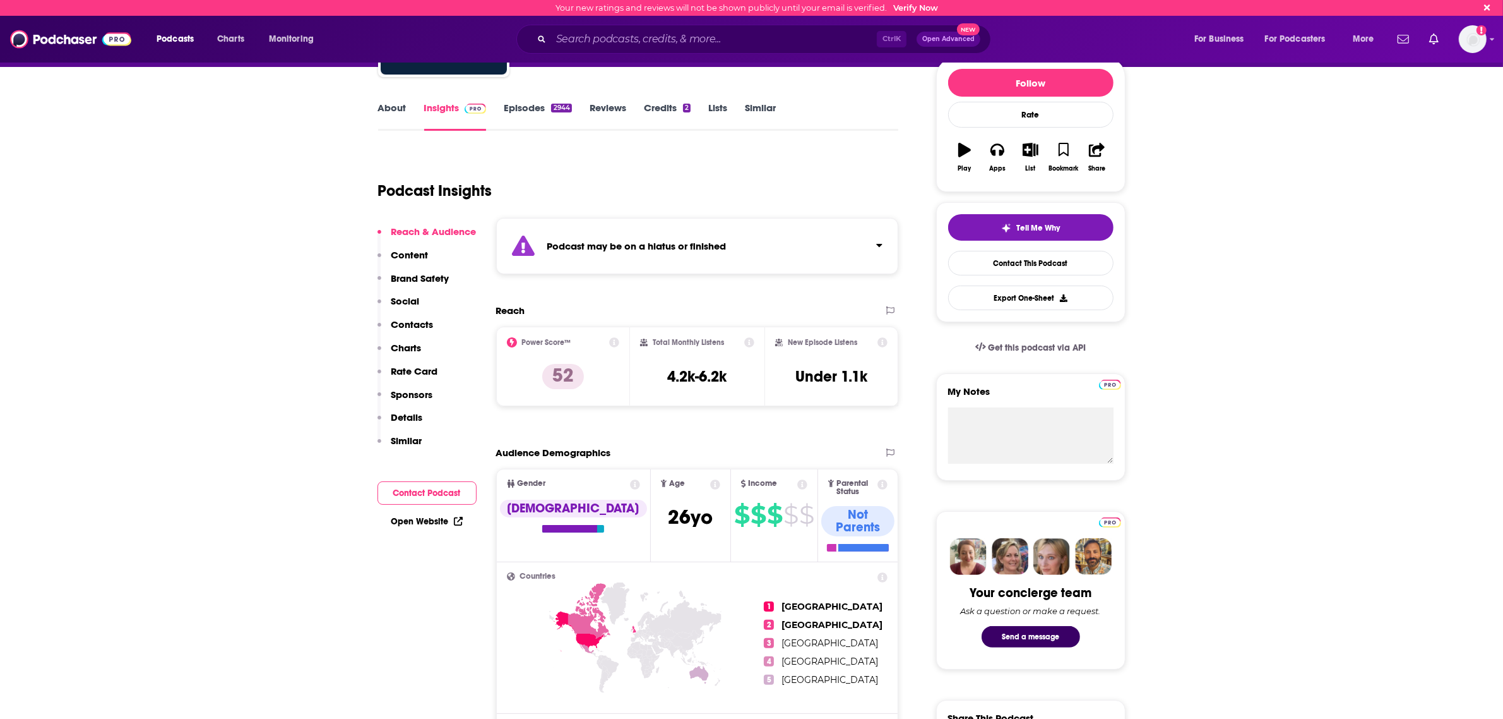
scroll to position [79, 0]
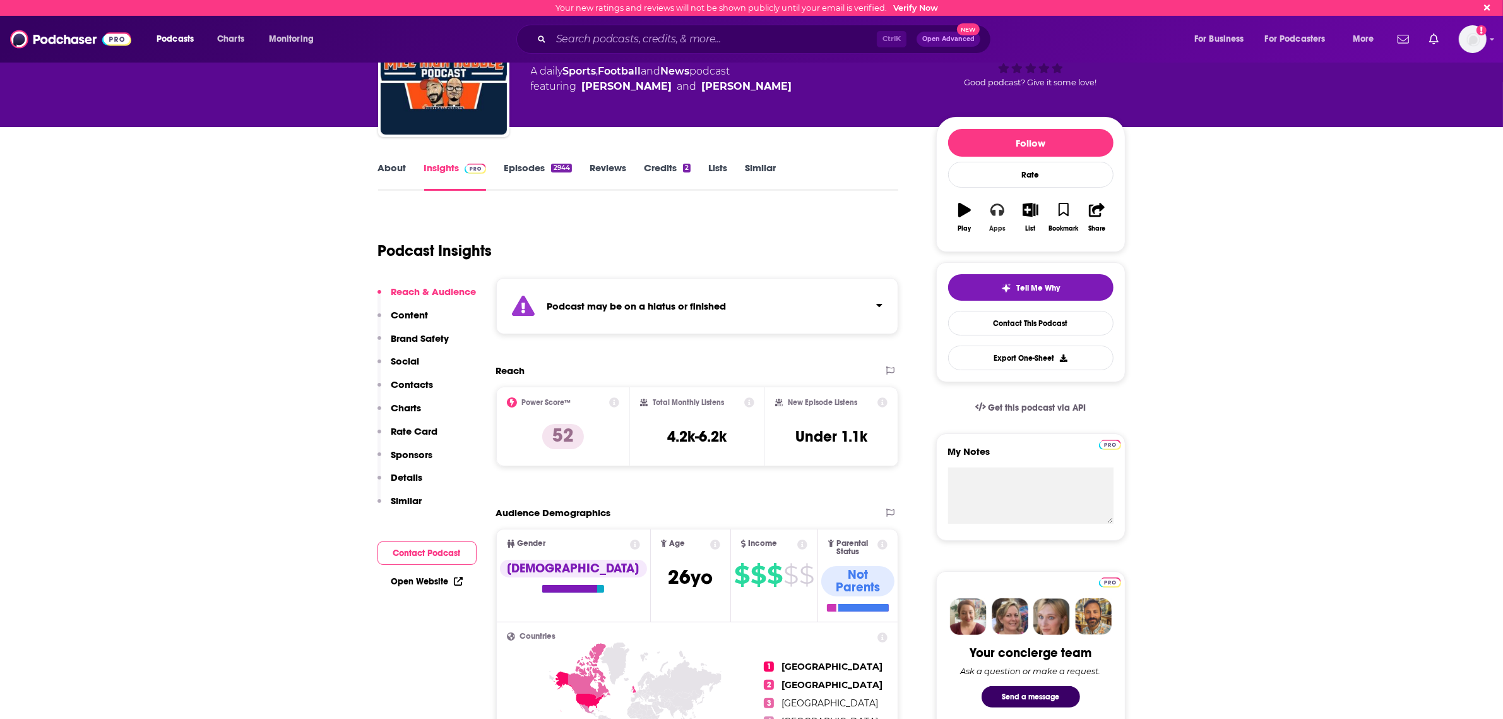
click at [1001, 213] on icon "button" at bounding box center [998, 210] width 14 height 13
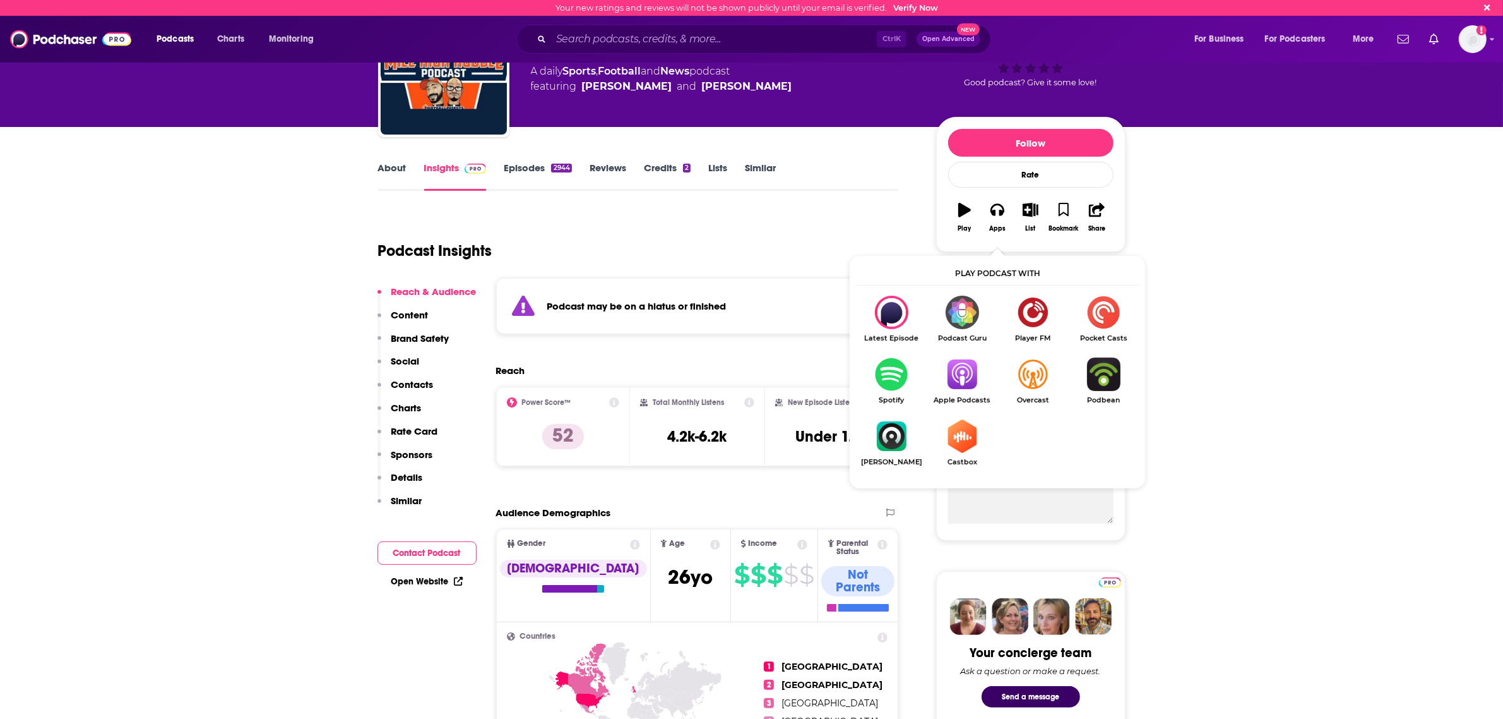
click at [953, 368] on img "Show Listen On dropdown" at bounding box center [962, 373] width 71 height 33
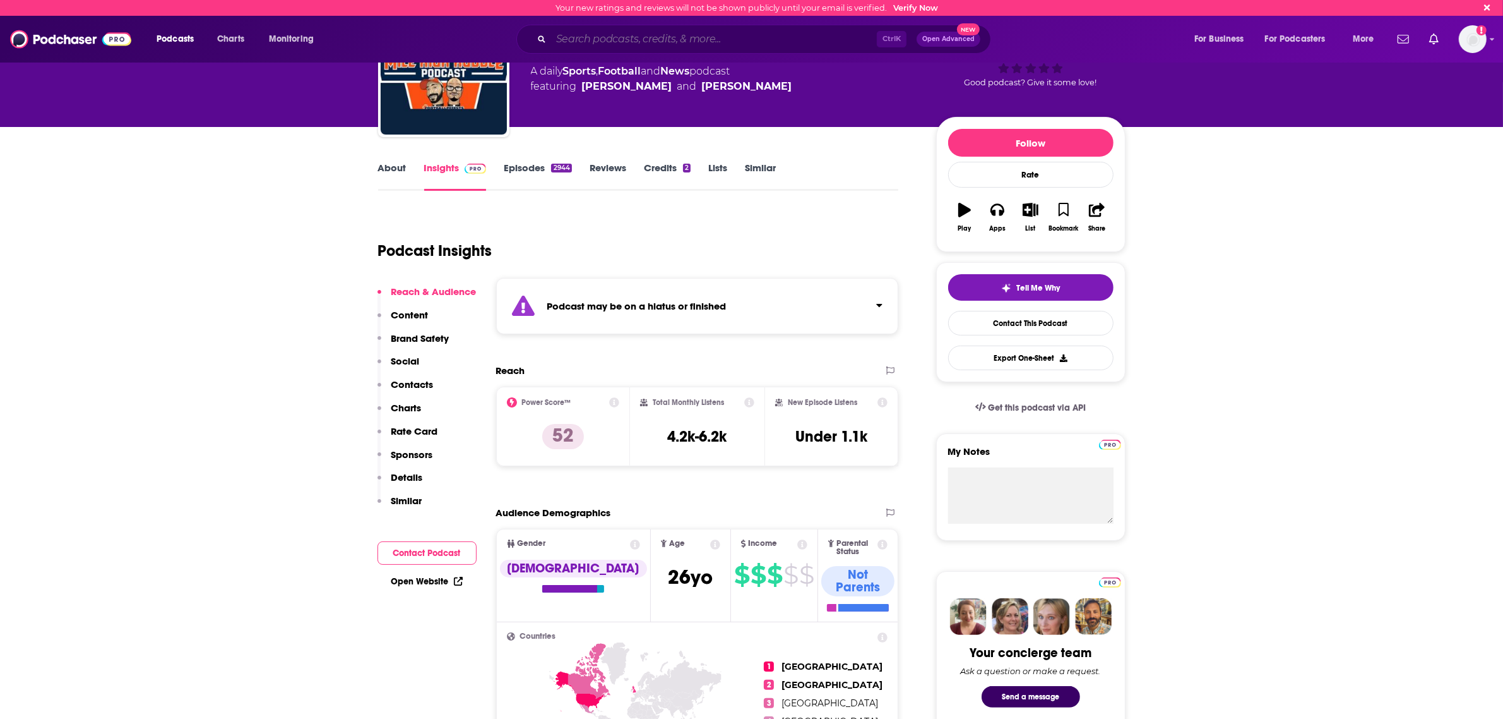
click at [607, 41] on input "Search podcasts, credits, & more..." at bounding box center [714, 39] width 326 height 20
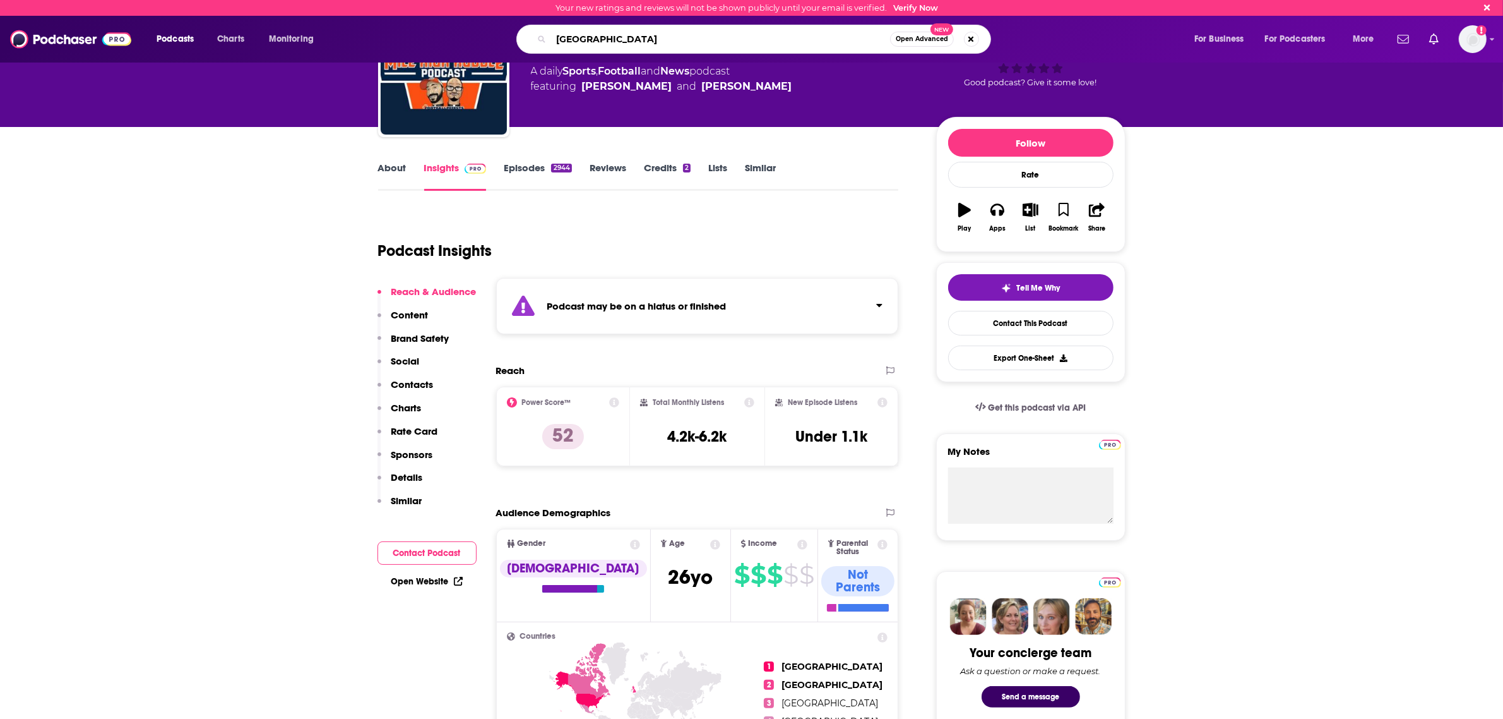
type input "[GEOGRAPHIC_DATA]"
click at [916, 39] on span "Open Advanced" at bounding box center [922, 39] width 52 height 6
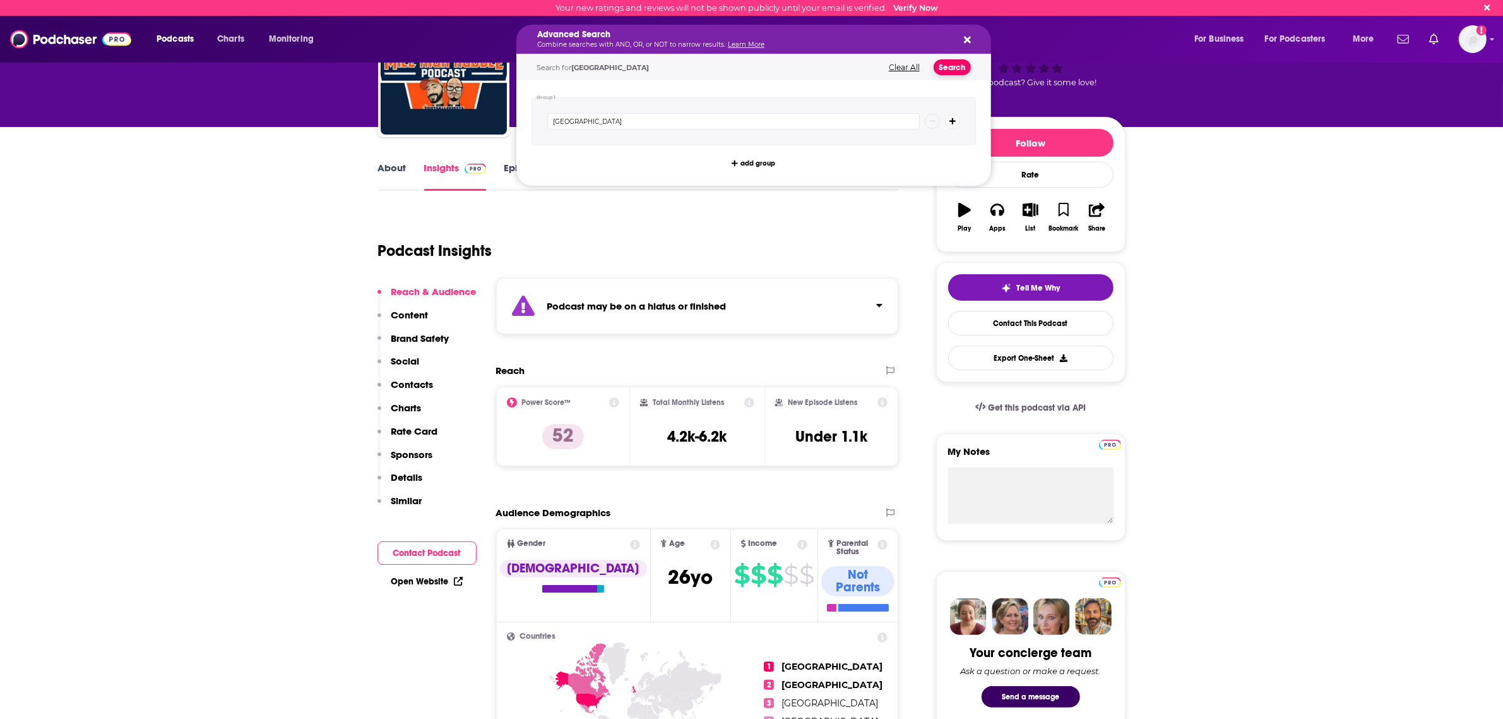
click at [961, 71] on button "Search" at bounding box center [952, 67] width 37 height 16
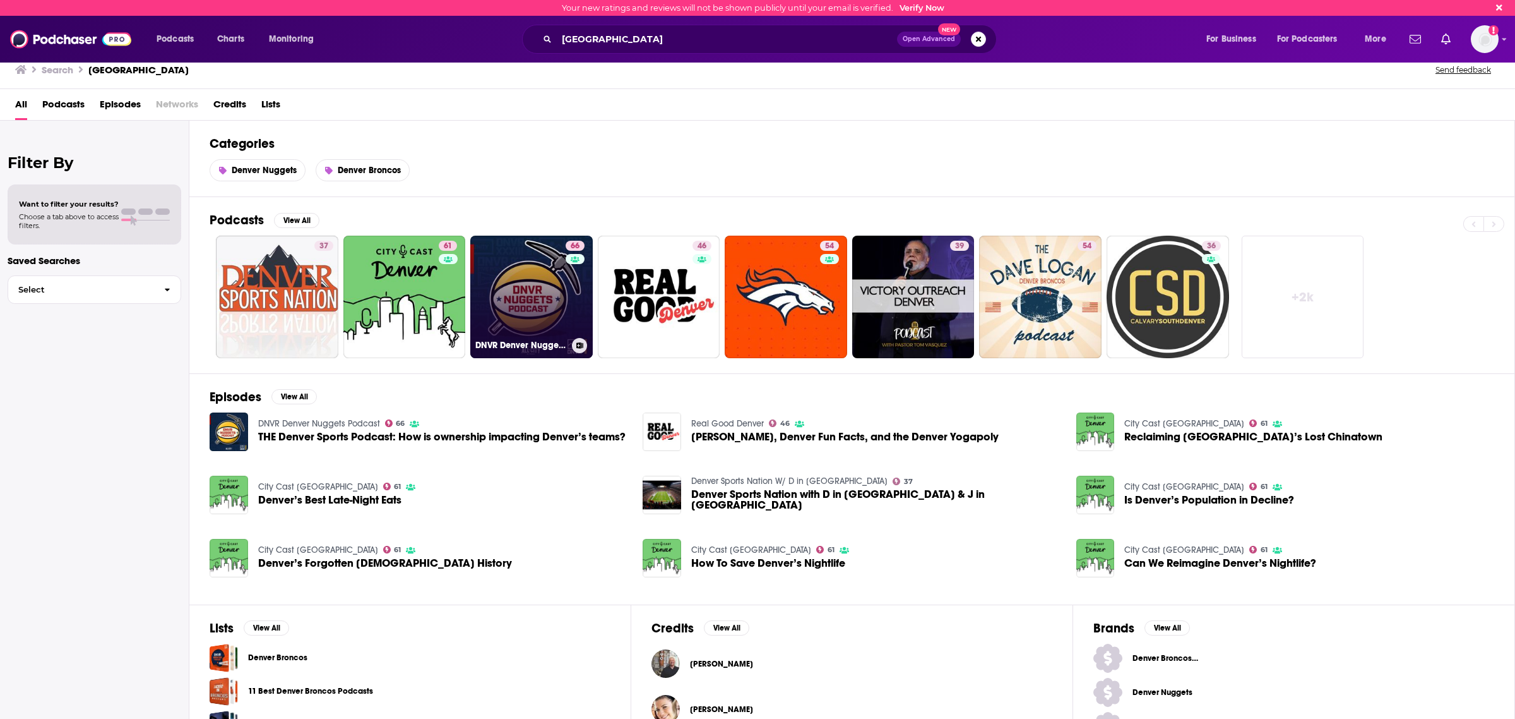
click at [543, 282] on link "66 DNVR Denver Nuggets Podcast" at bounding box center [531, 297] width 123 height 123
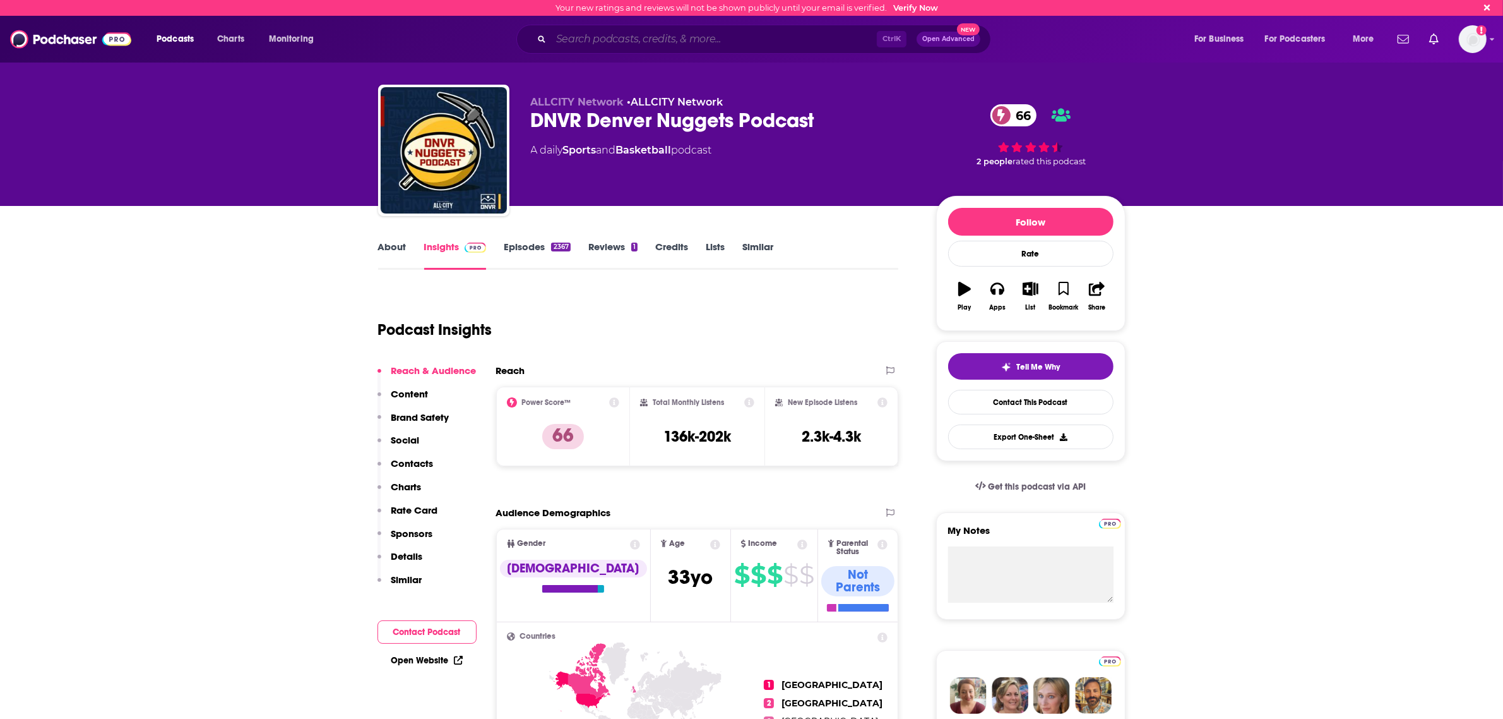
click at [635, 42] on input "Search podcasts, credits, & more..." at bounding box center [714, 39] width 326 height 20
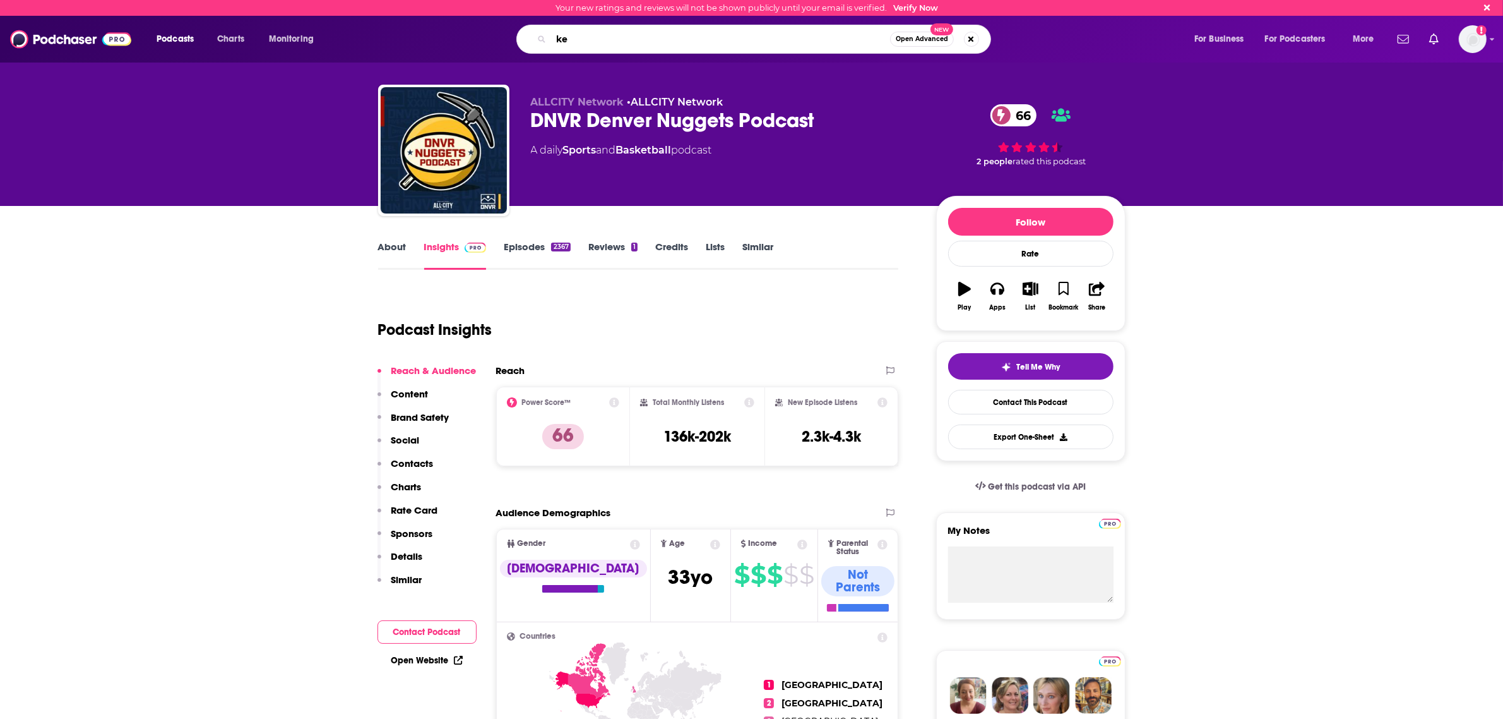
type input "k"
type input "lets get dressed podcast"
click at [919, 39] on span "Open Advanced" at bounding box center [922, 39] width 52 height 6
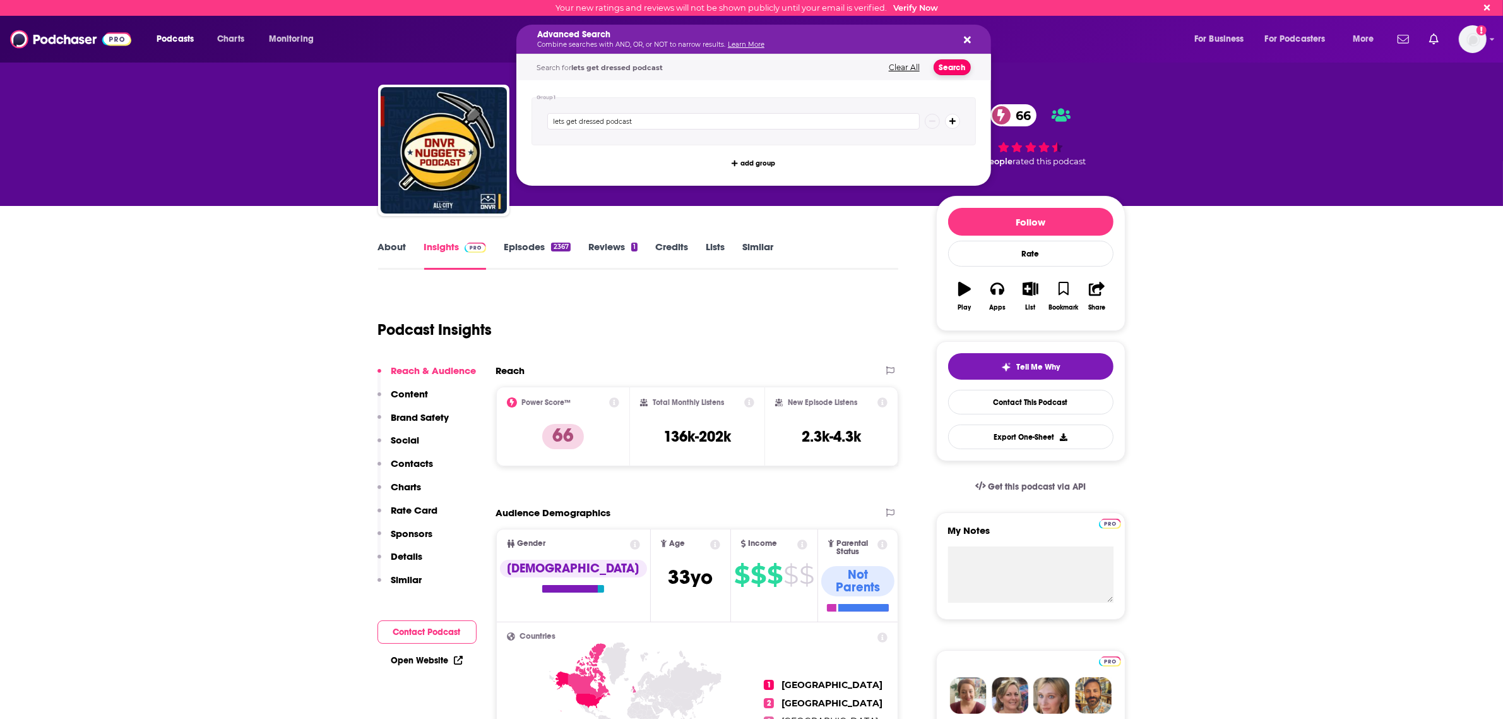
click at [948, 66] on button "Search" at bounding box center [952, 67] width 37 height 16
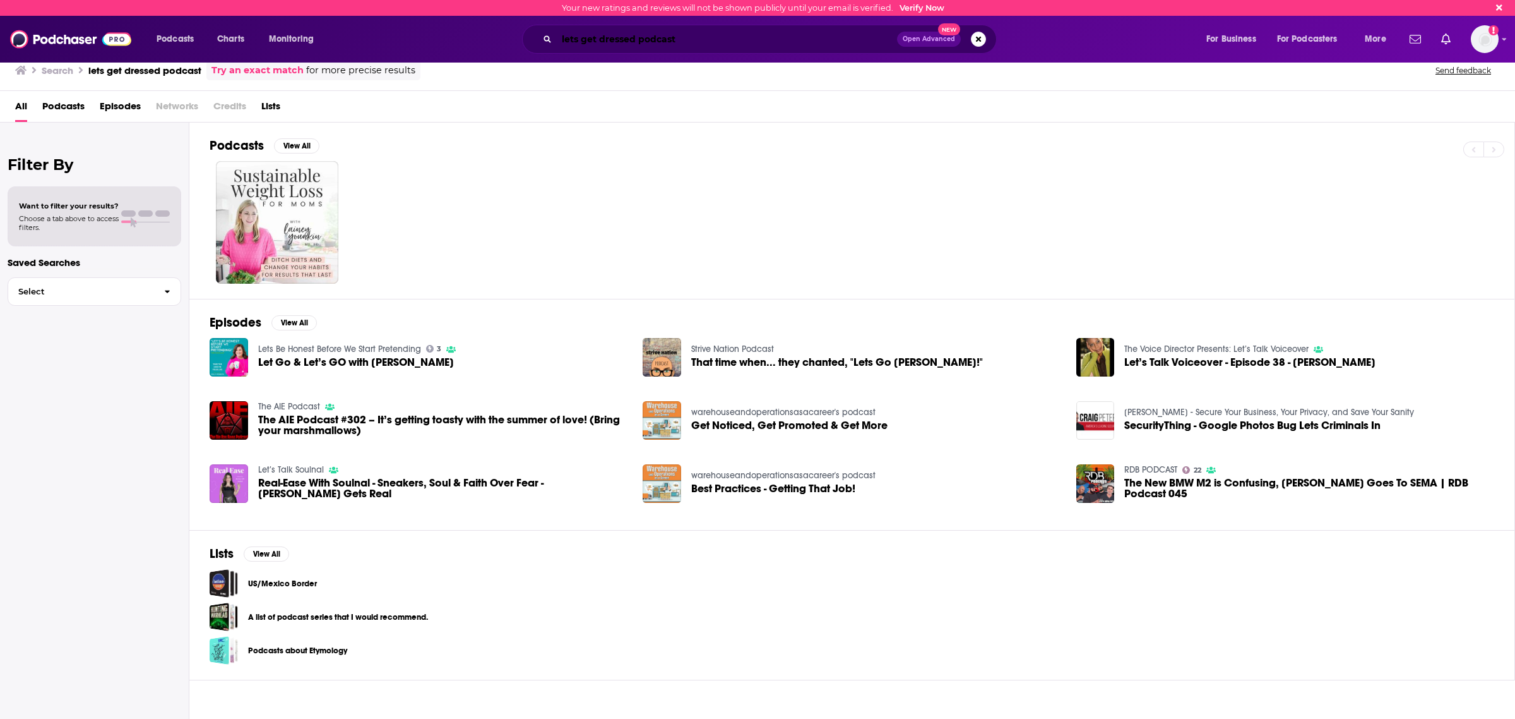
click at [611, 38] on input "lets get dressed podcast" at bounding box center [727, 39] width 340 height 20
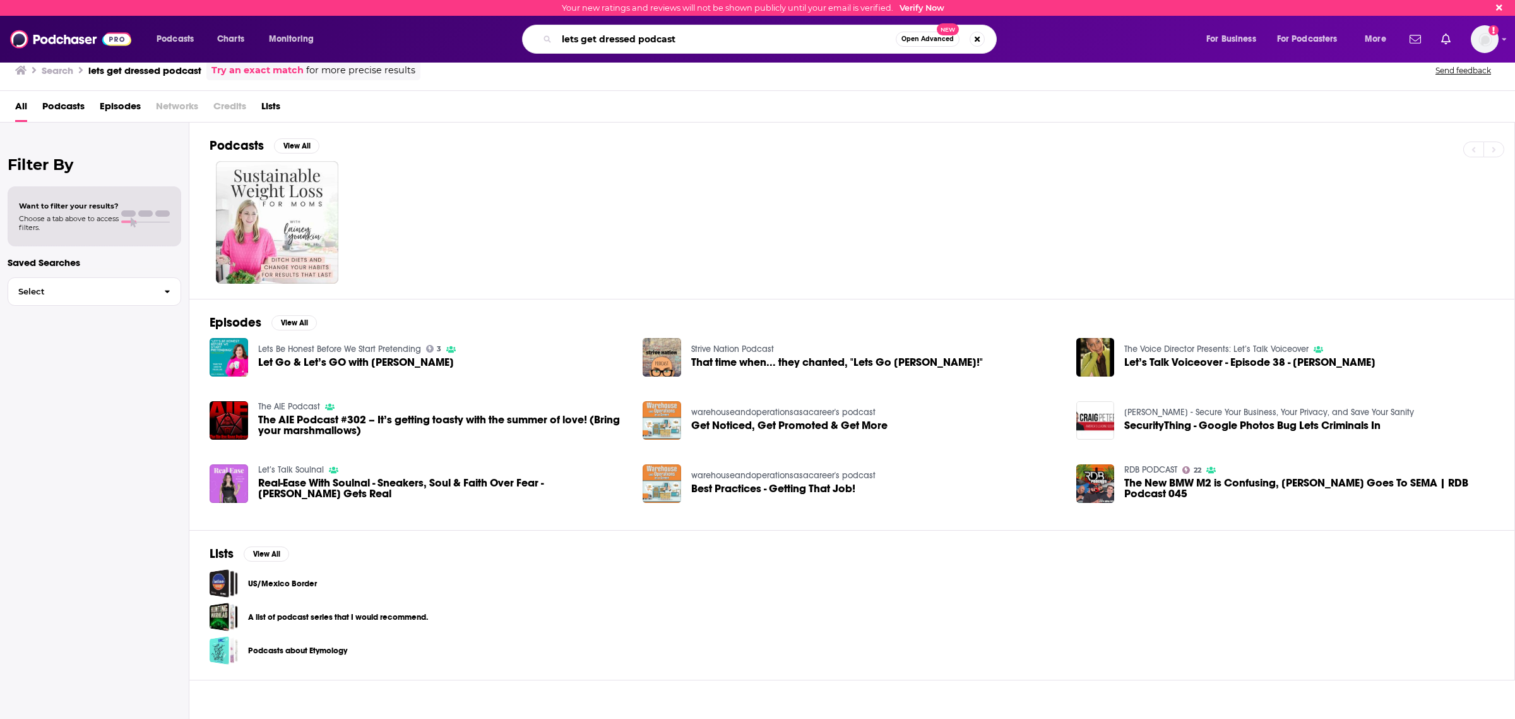
click at [575, 41] on input "lets get dressed podcast" at bounding box center [726, 39] width 339 height 20
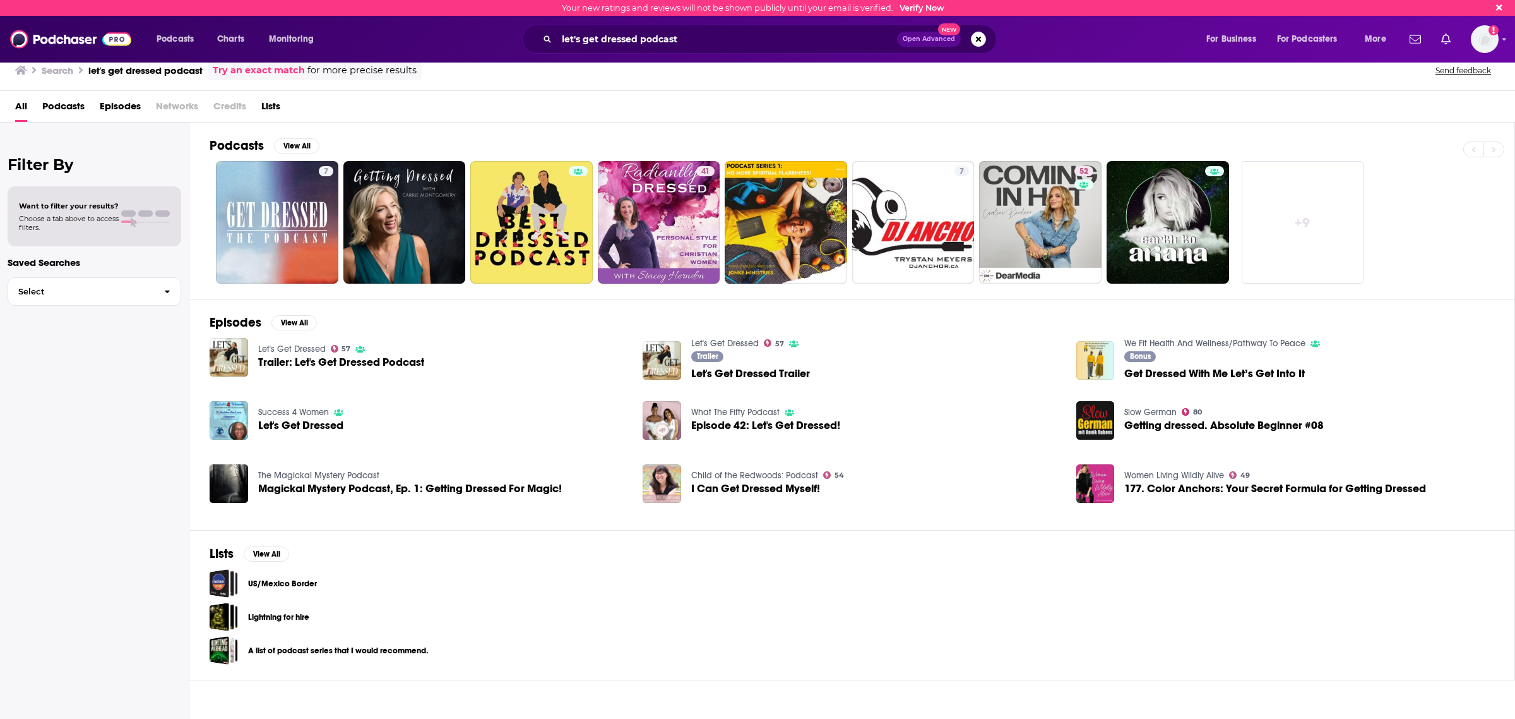
drag, startPoint x: 687, startPoint y: 26, endPoint x: 691, endPoint y: 52, distance: 26.9
click at [689, 33] on div "let's get dressed podcast Open Advanced New" at bounding box center [759, 39] width 475 height 29
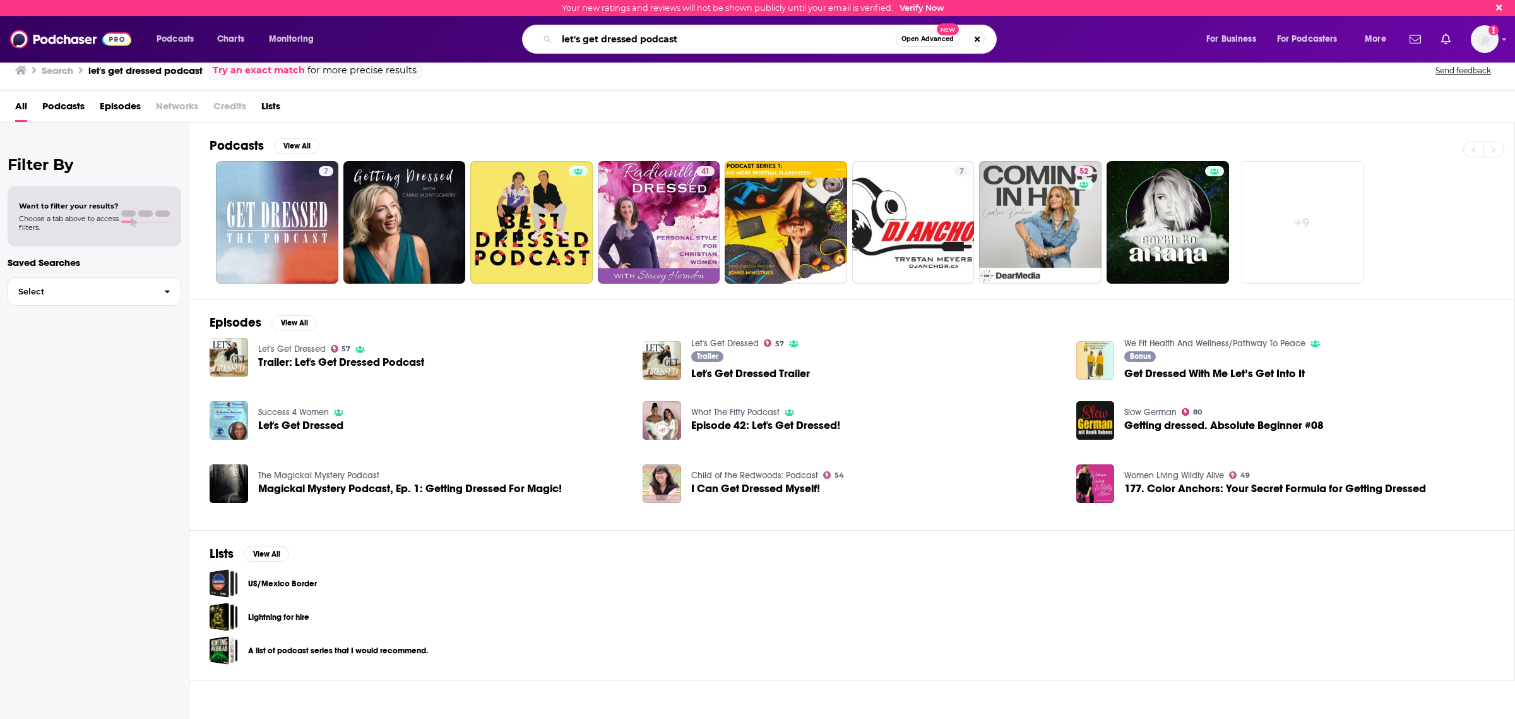
click at [685, 36] on input "let's get dressed podcast" at bounding box center [726, 39] width 339 height 20
click at [657, 44] on input "let's get dressed podcast" at bounding box center [726, 39] width 339 height 20
type input "let's get dressed"
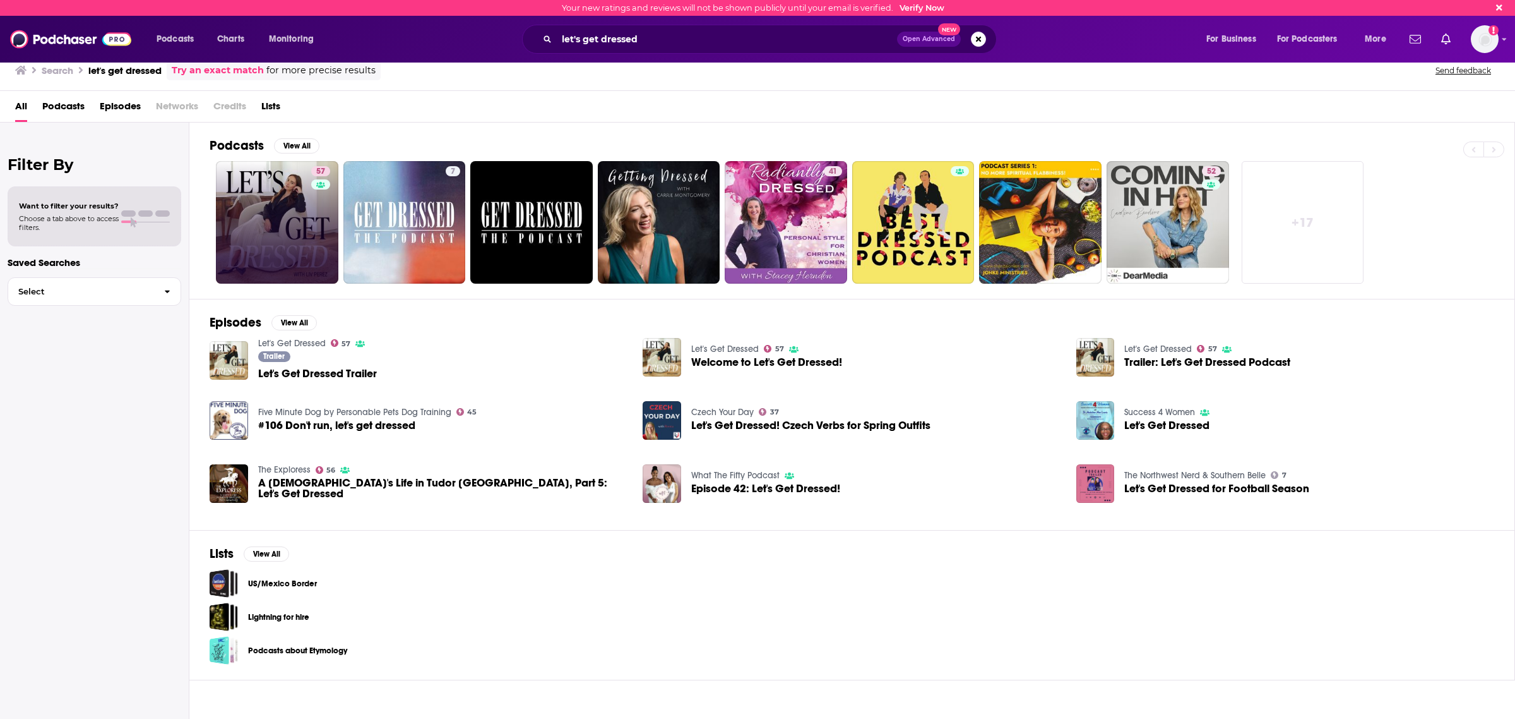
click at [278, 201] on link "57" at bounding box center [277, 222] width 123 height 123
